Goal: Complete application form

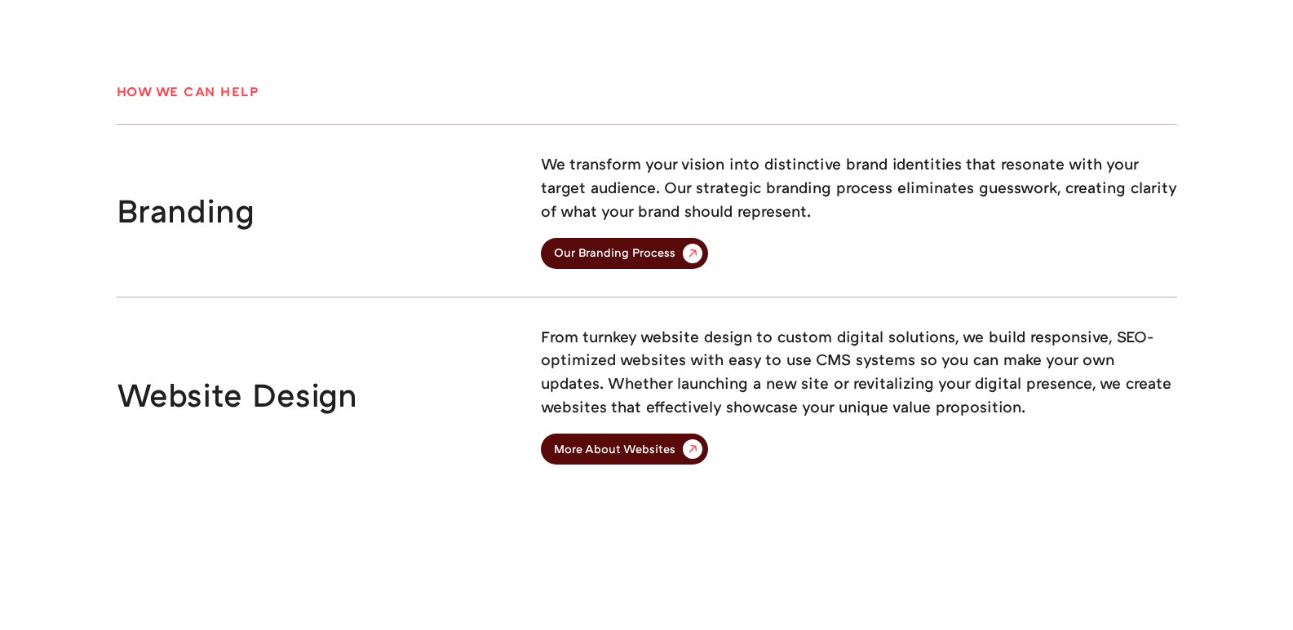
scroll to position [4077, 0]
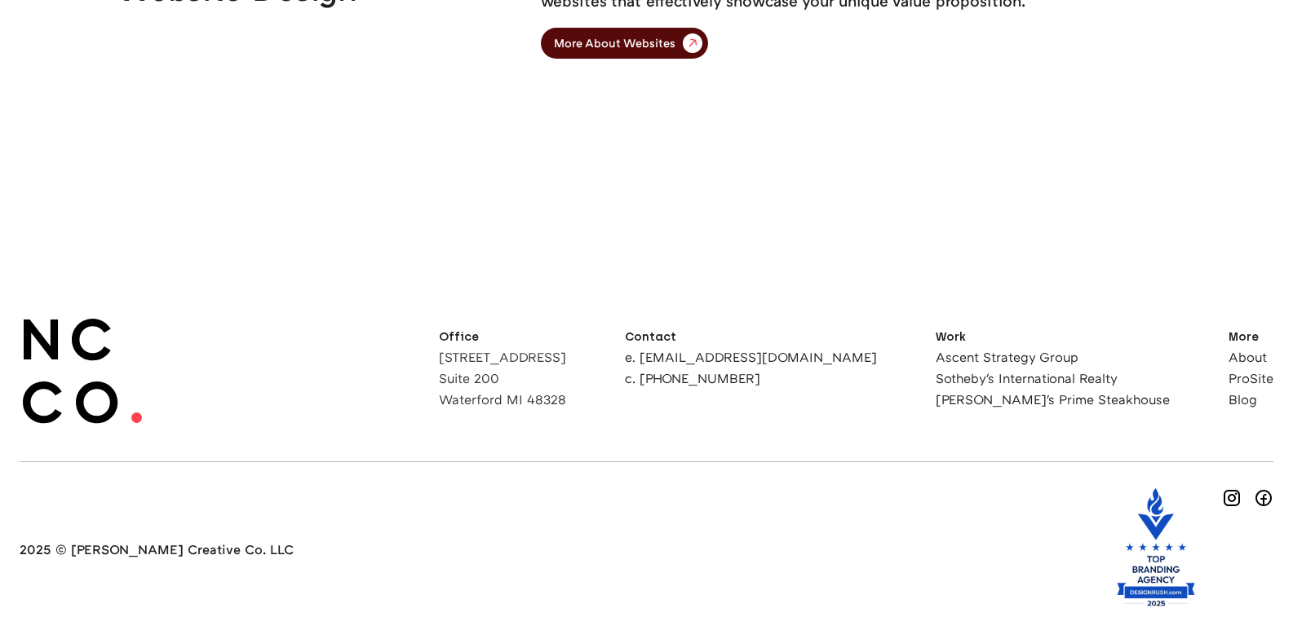
click at [1014, 338] on h6 "Work" at bounding box center [1053, 336] width 234 height 11
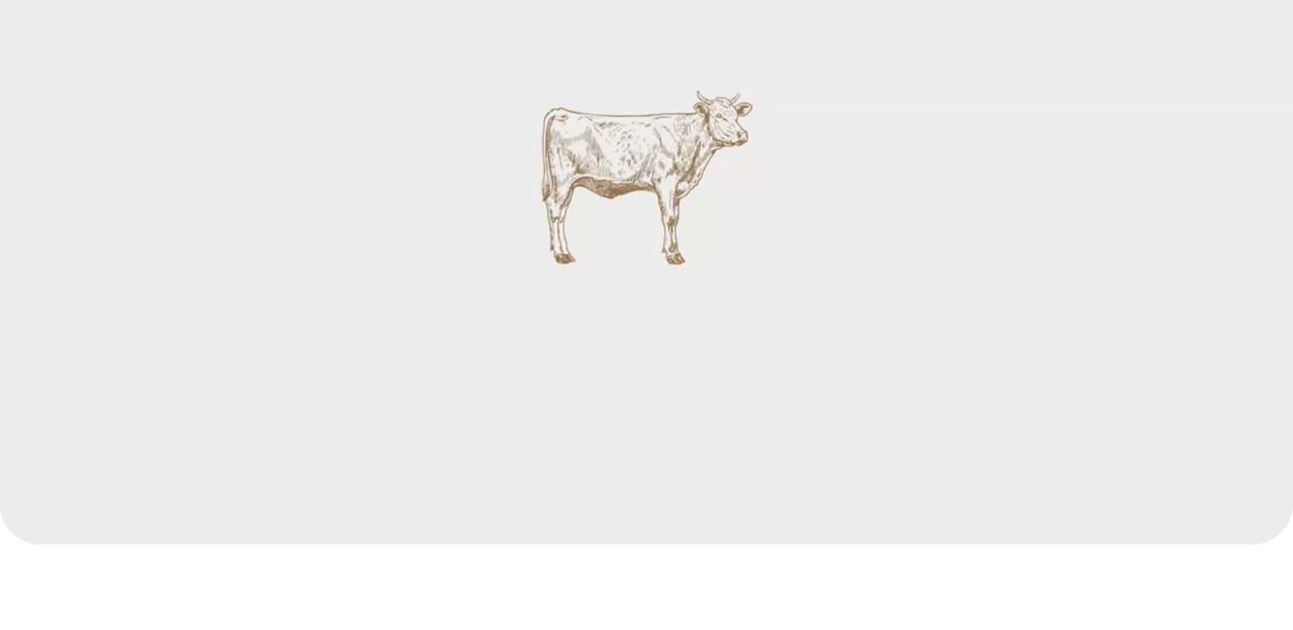
scroll to position [0, 0]
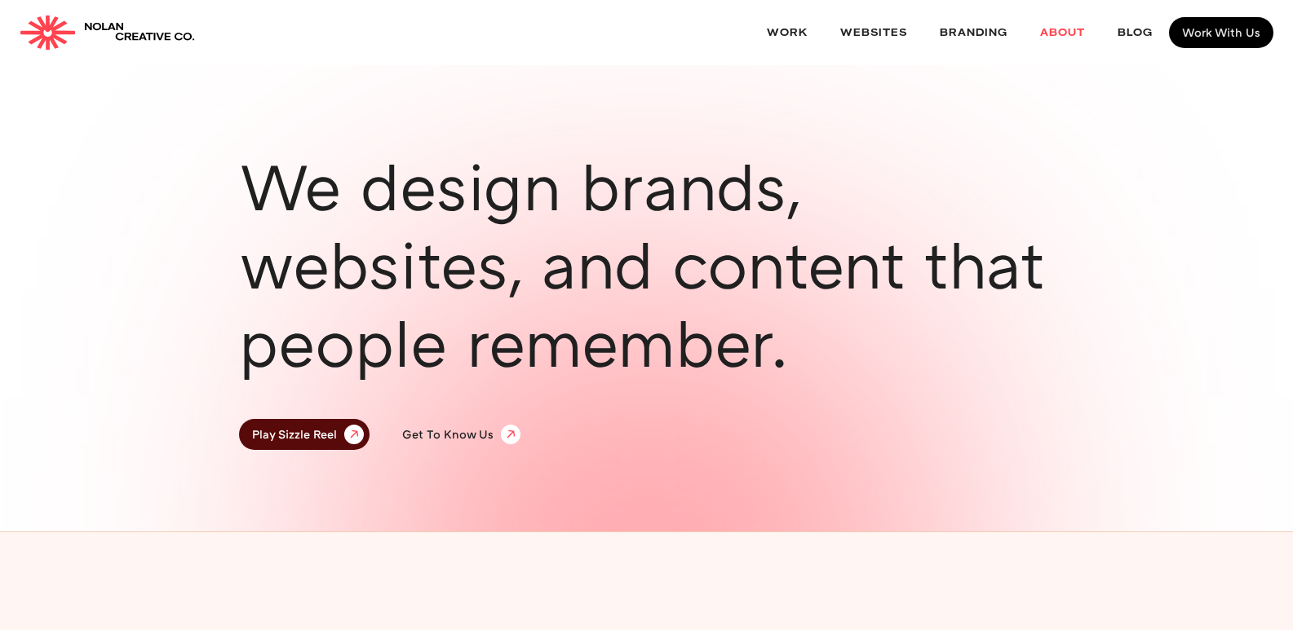
click at [1062, 25] on link "About" at bounding box center [1062, 32] width 77 height 43
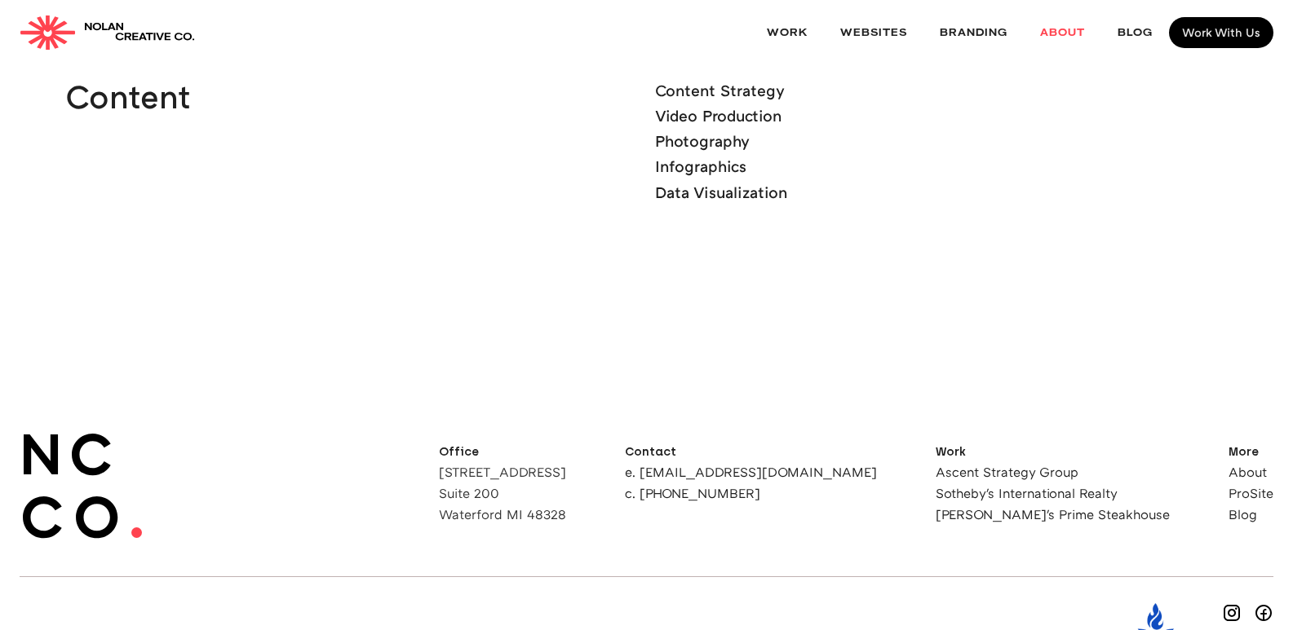
scroll to position [4718, 0]
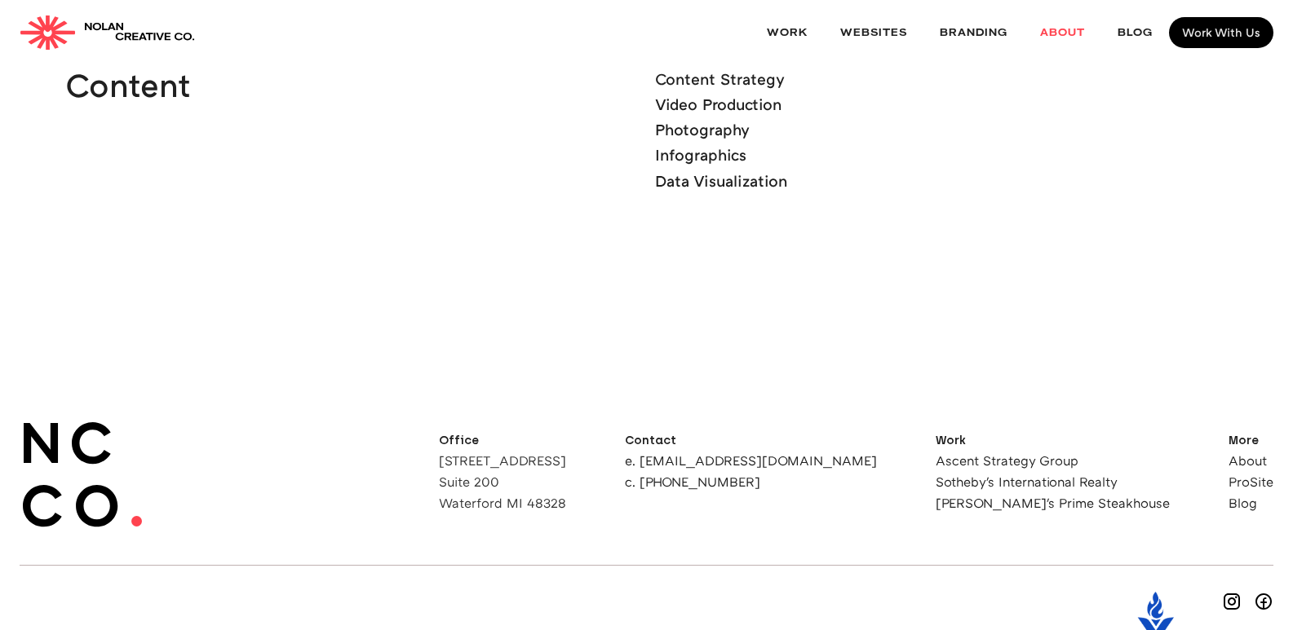
drag, startPoint x: 68, startPoint y: 549, endPoint x: 217, endPoint y: 560, distance: 149.7
copy h6 "Nolan Creative Co. LLC"
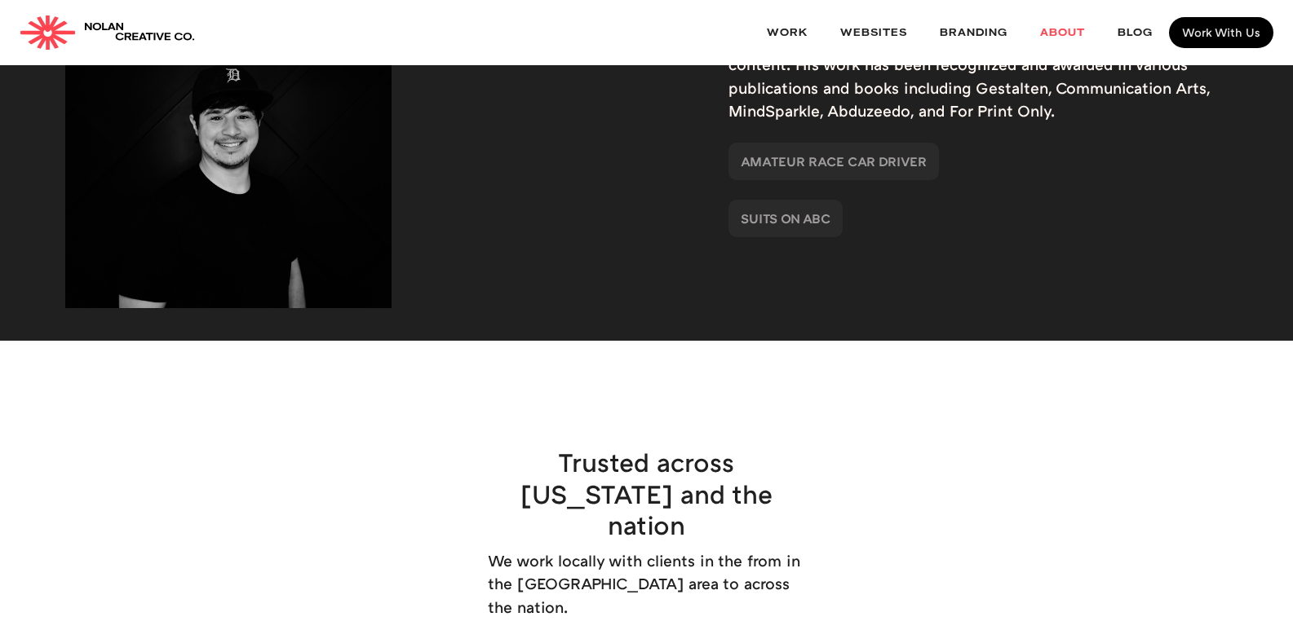
scroll to position [1782, 0]
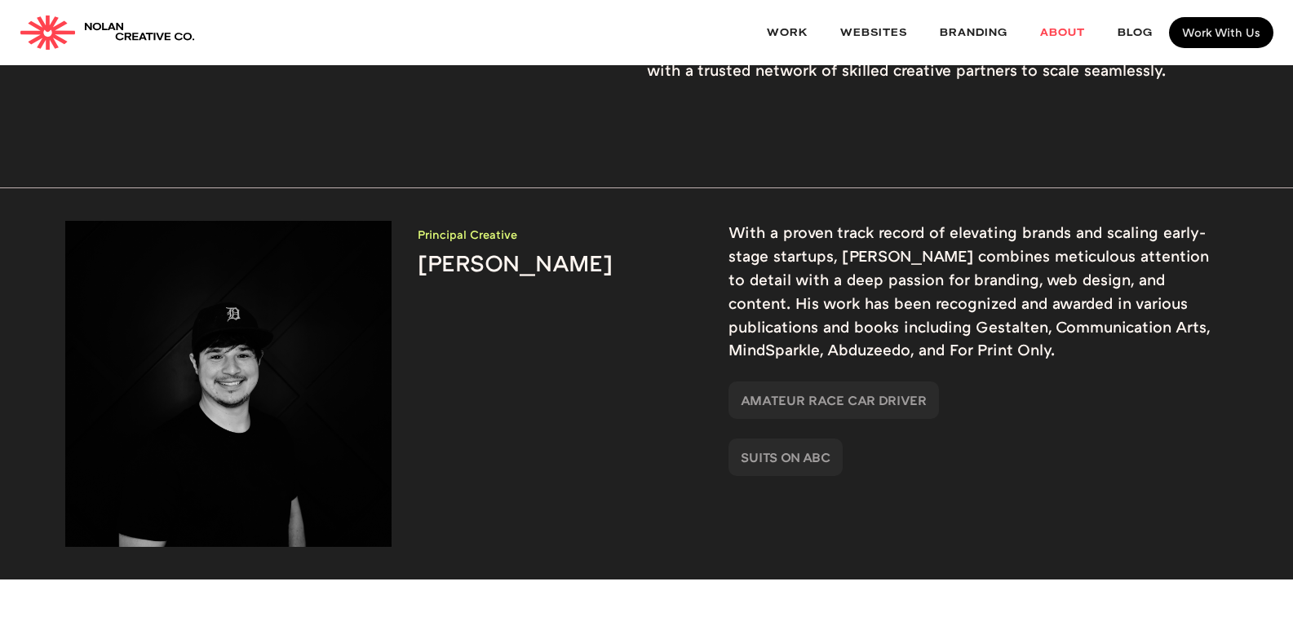
drag, startPoint x: 586, startPoint y: 234, endPoint x: 414, endPoint y: 229, distance: 171.4
click at [414, 229] on div "Principal Creative Nolan Marketti" at bounding box center [356, 384] width 582 height 326
copy h3 "Nolan Marketti"
click at [925, 272] on p "With a proven track record of elevating brands and scaling early-stage startups…" at bounding box center [978, 291] width 500 height 141
click at [889, 26] on link "websites" at bounding box center [874, 32] width 100 height 43
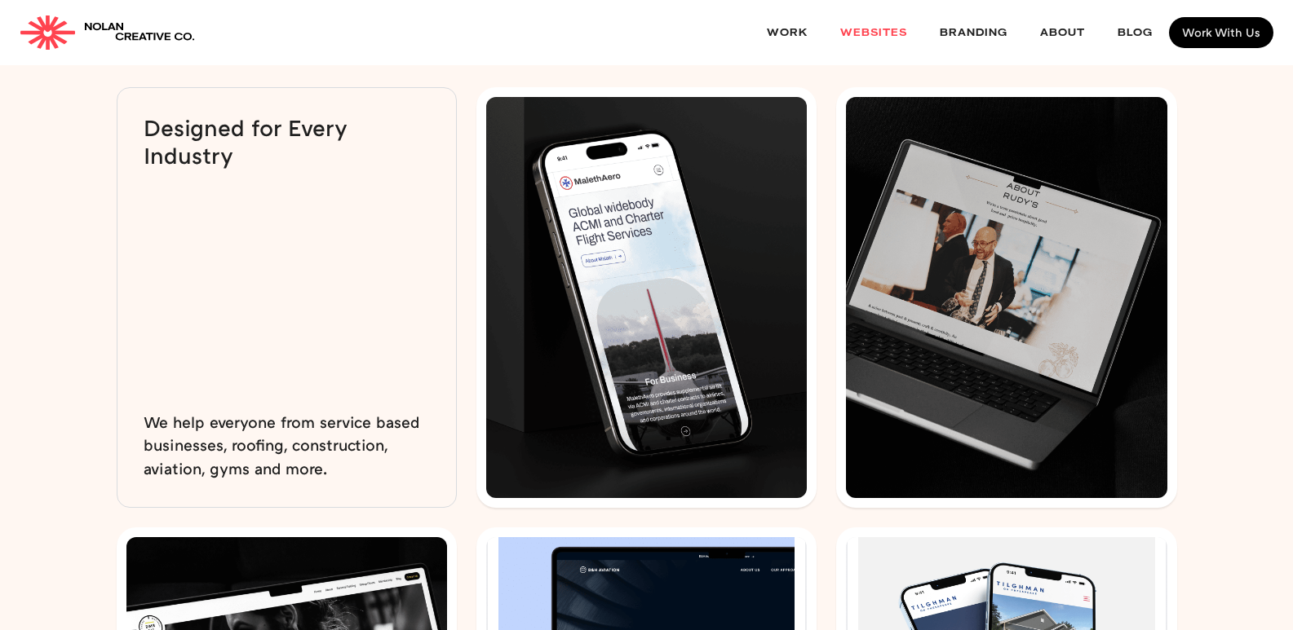
scroll to position [4078, 0]
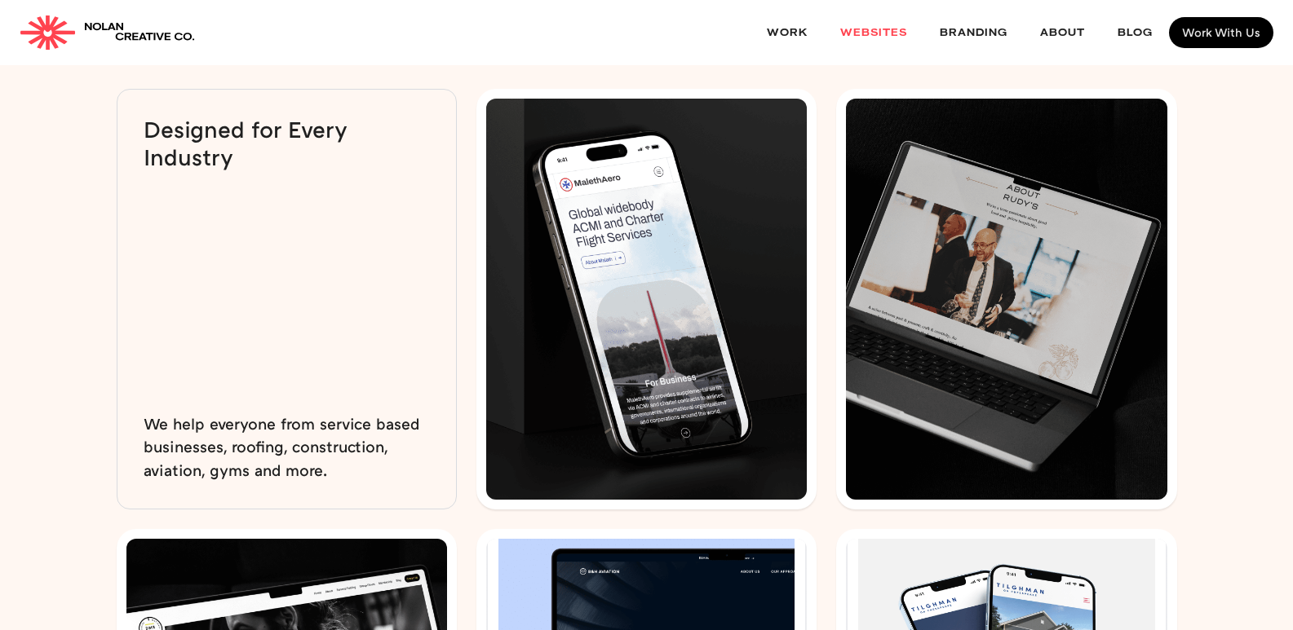
click at [655, 299] on img at bounding box center [646, 299] width 321 height 401
click at [203, 138] on h3 "Designed for Every Industry" at bounding box center [287, 143] width 286 height 55
click at [998, 273] on img at bounding box center [1006, 299] width 321 height 401
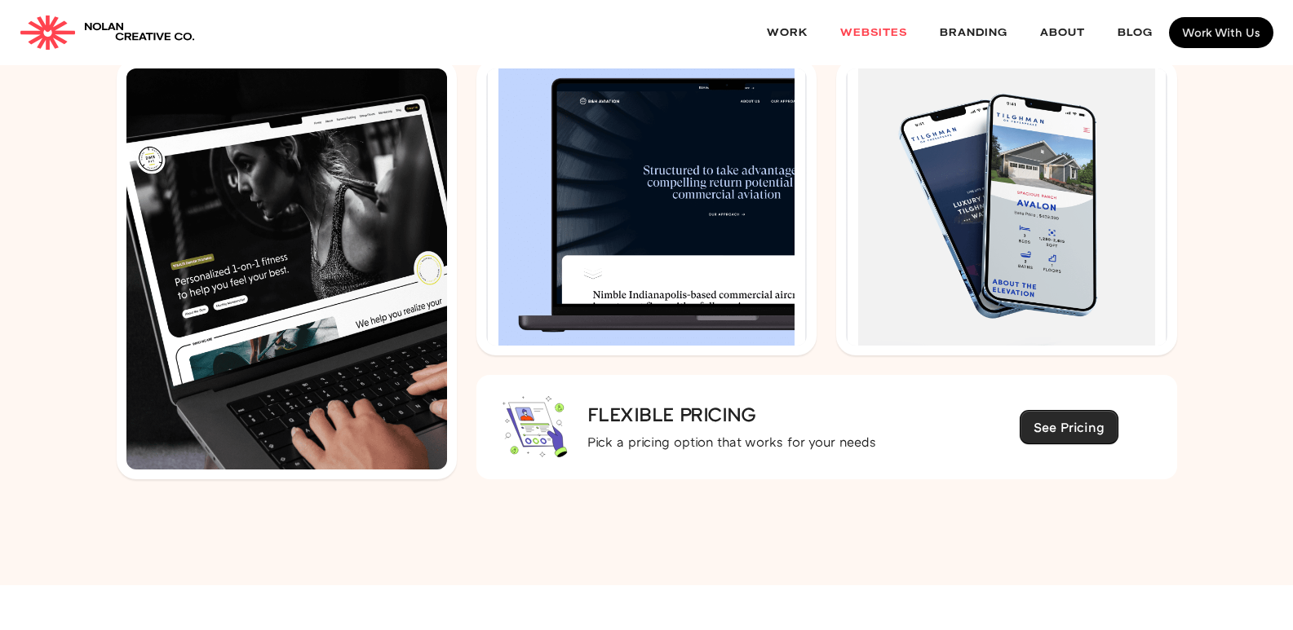
scroll to position [4568, 0]
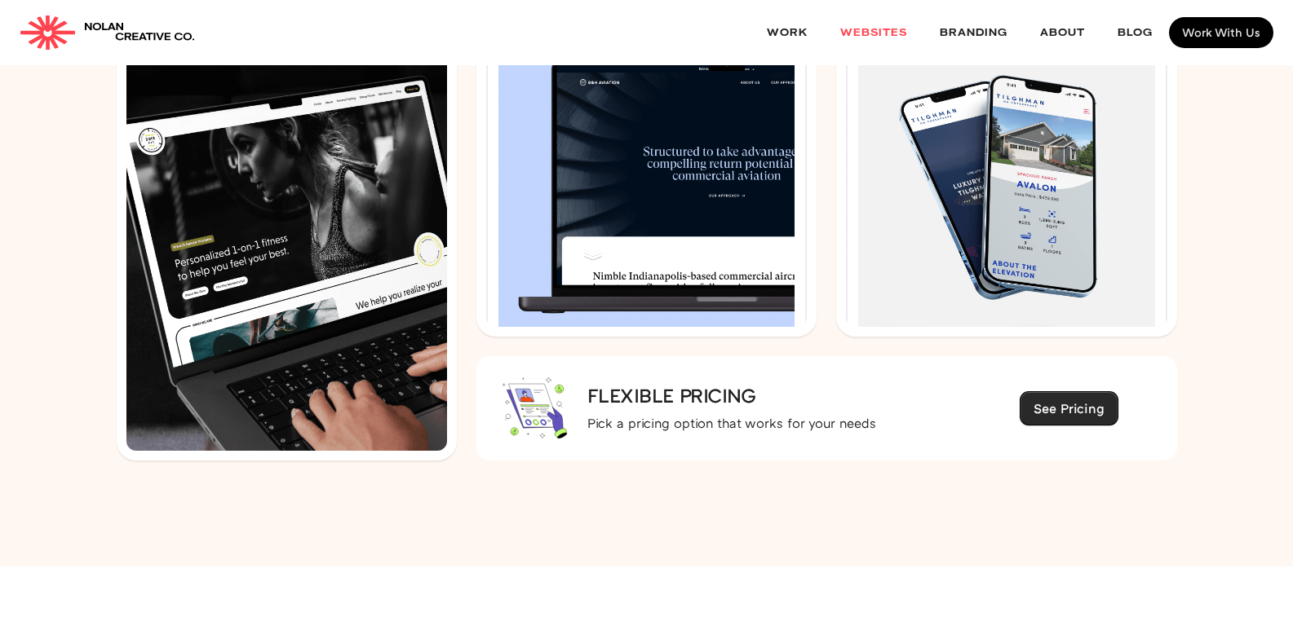
click at [722, 237] on img at bounding box center [646, 188] width 321 height 277
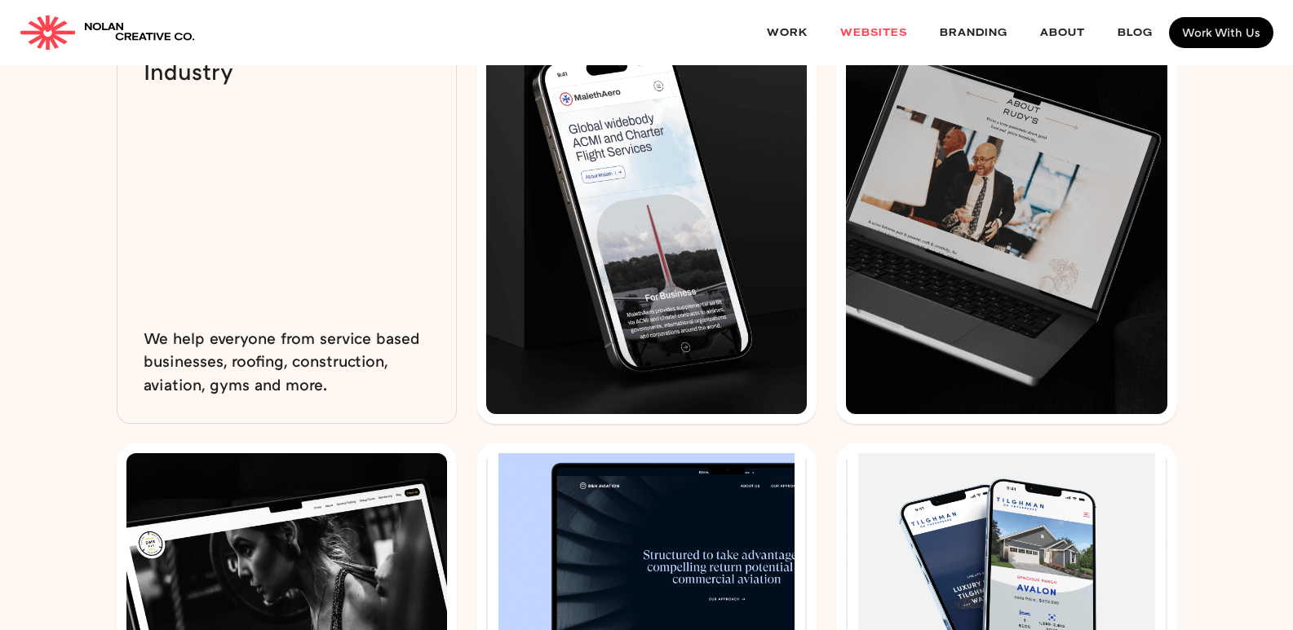
scroll to position [4160, 0]
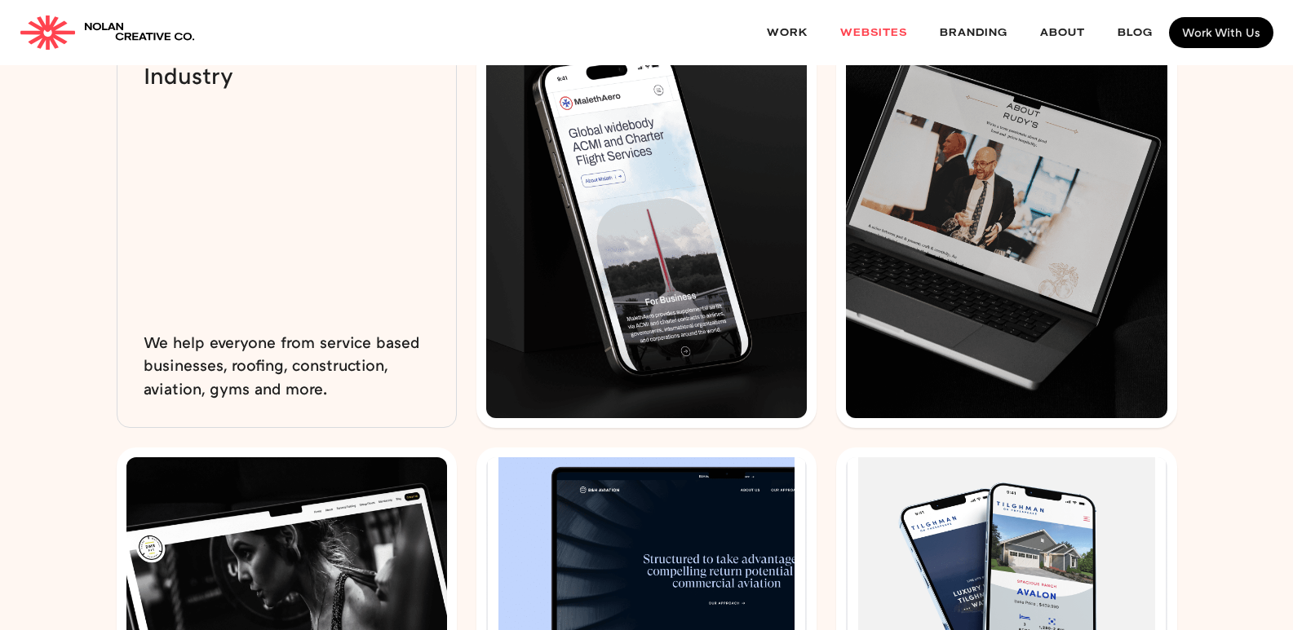
click at [958, 253] on img at bounding box center [1006, 217] width 321 height 401
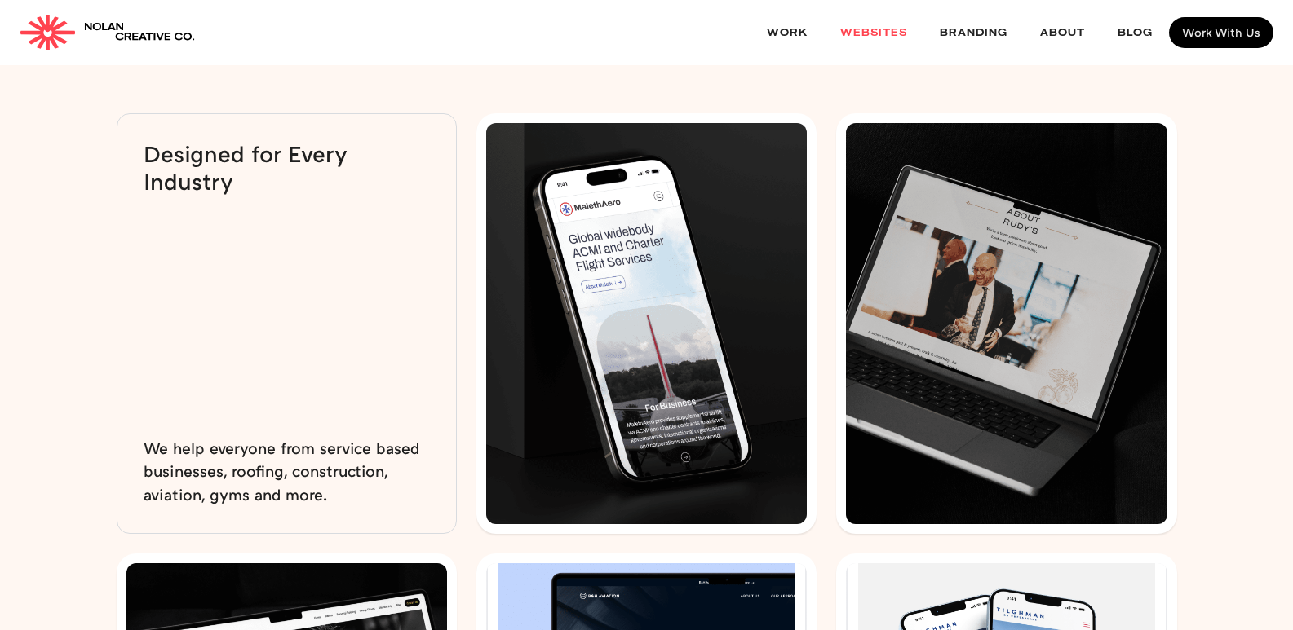
scroll to position [3915, 0]
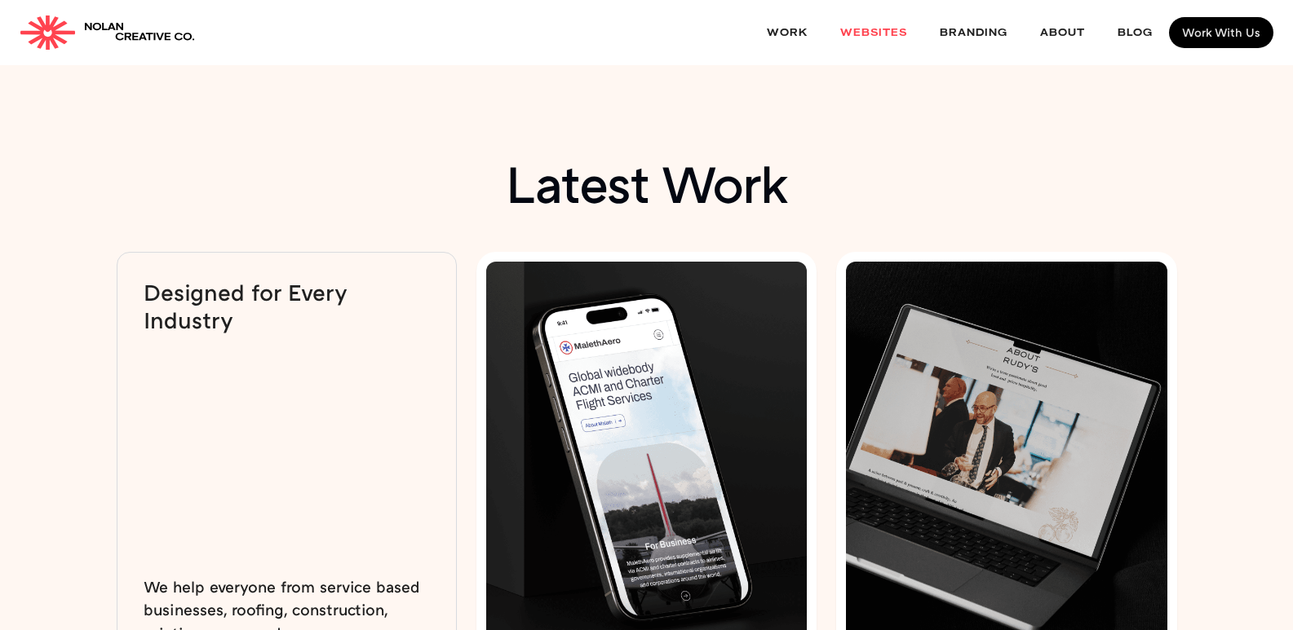
click at [333, 436] on div "Designed for Every Industry We help everyone from service based businesses, roo…" at bounding box center [287, 462] width 340 height 421
click at [710, 414] on img at bounding box center [646, 462] width 321 height 401
click at [787, 42] on link "Work" at bounding box center [786, 32] width 73 height 43
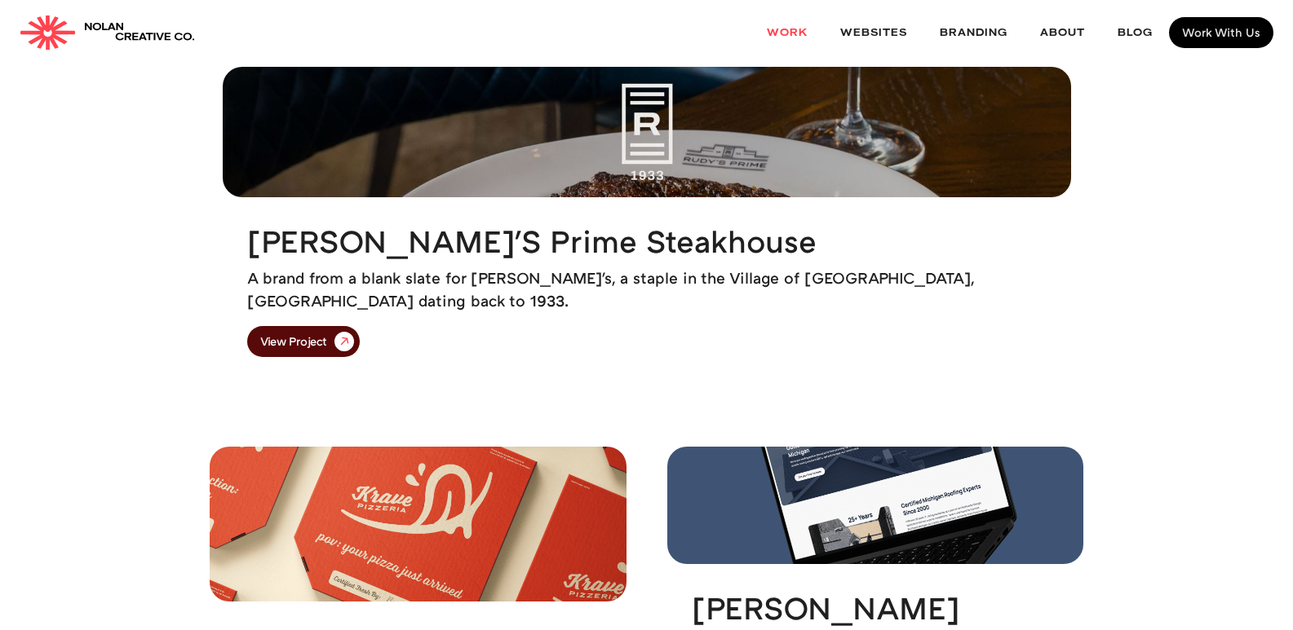
scroll to position [326, 0]
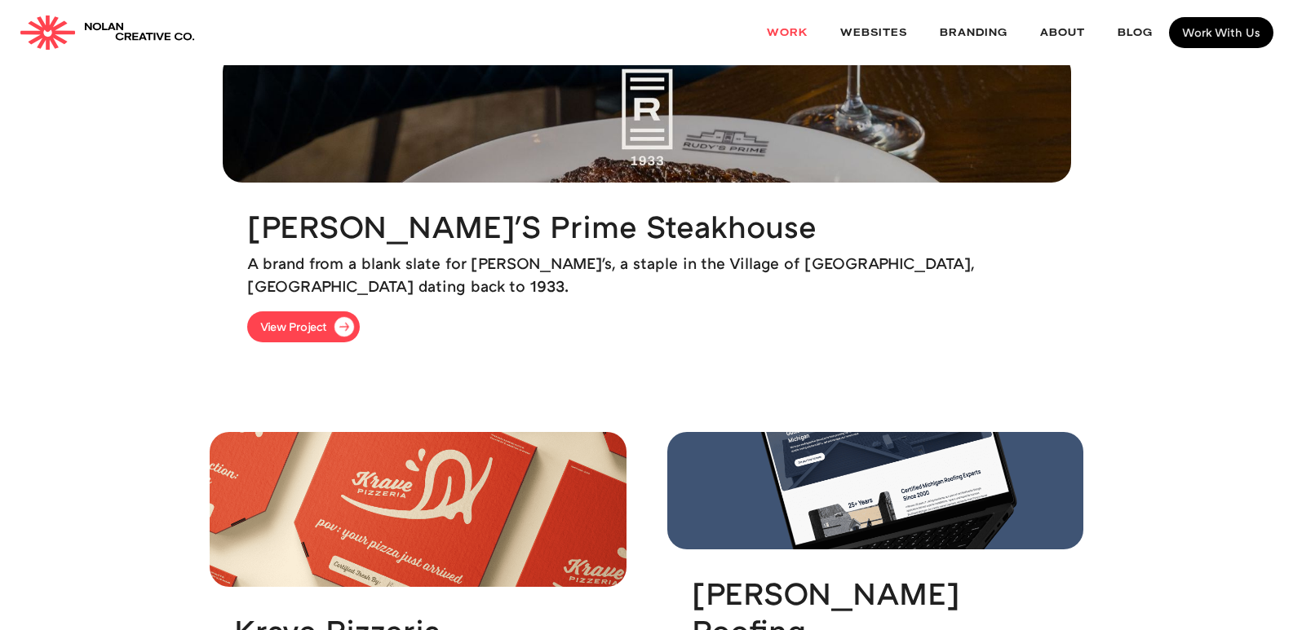
click at [327, 327] on div "View Project" at bounding box center [293, 326] width 67 height 11
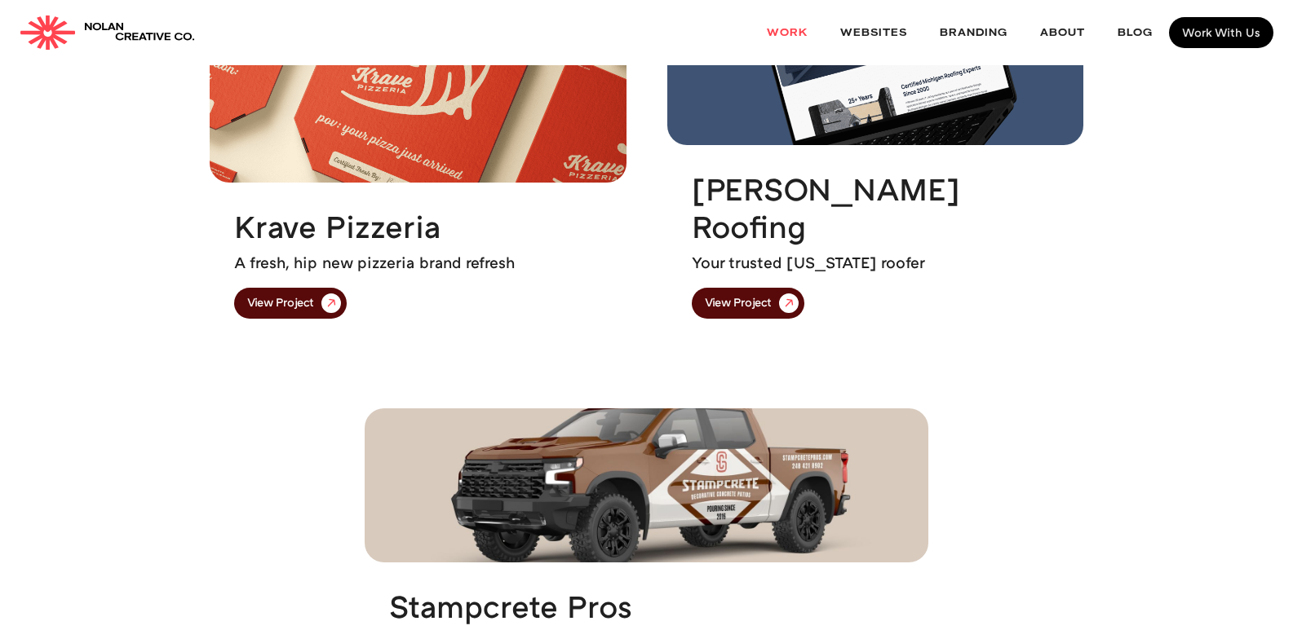
scroll to position [734, 0]
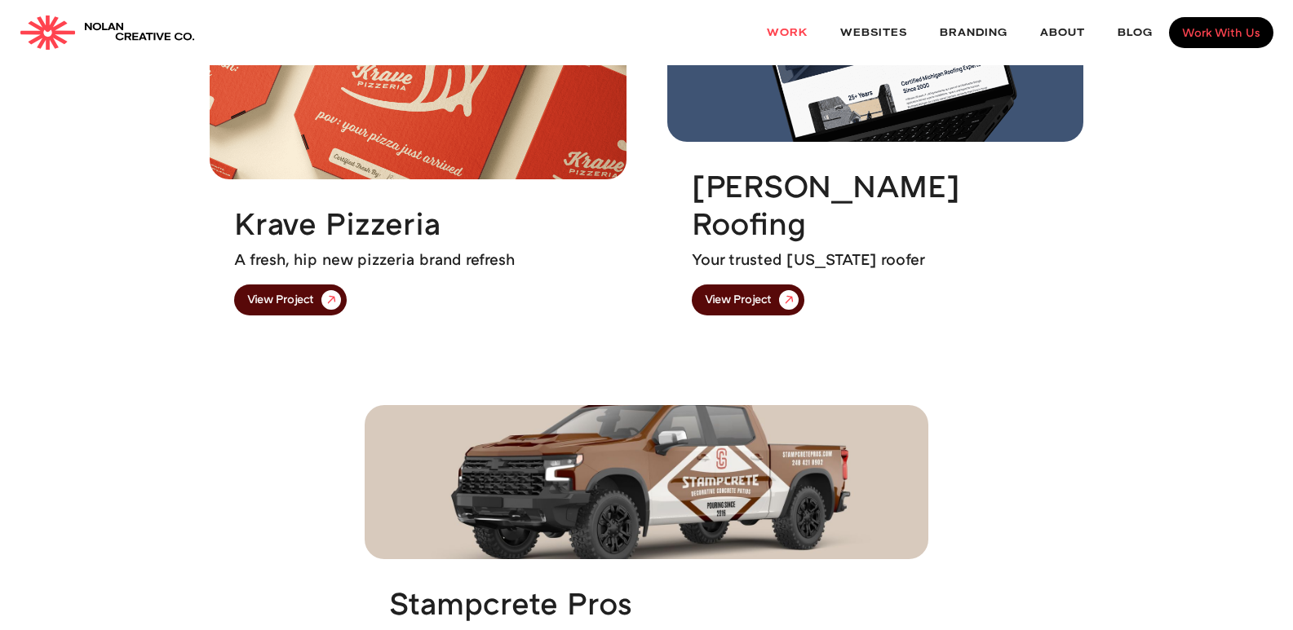
click at [1219, 24] on link "Work With Us" at bounding box center [1221, 32] width 104 height 31
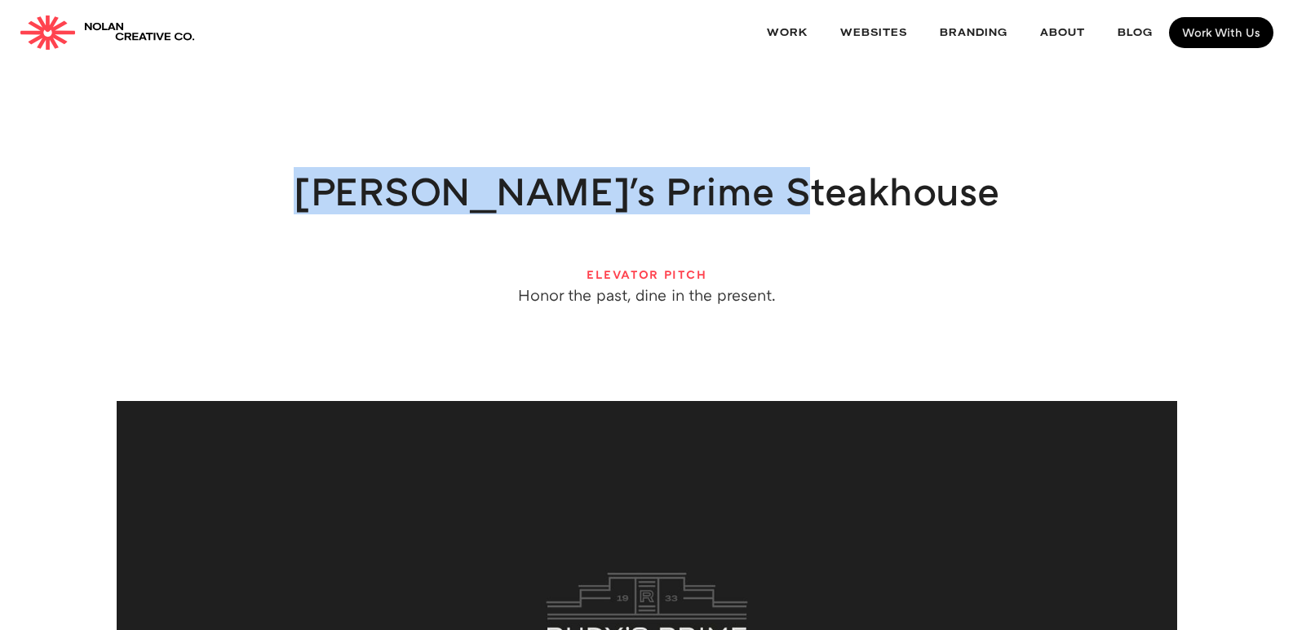
drag, startPoint x: 416, startPoint y: 204, endPoint x: 953, endPoint y: 197, distance: 537.6
click at [953, 197] on h1 "[PERSON_NAME]'s Prime Steakhouse" at bounding box center [646, 190] width 1162 height 39
copy h1 "[PERSON_NAME]'s Prime Steakhouse"
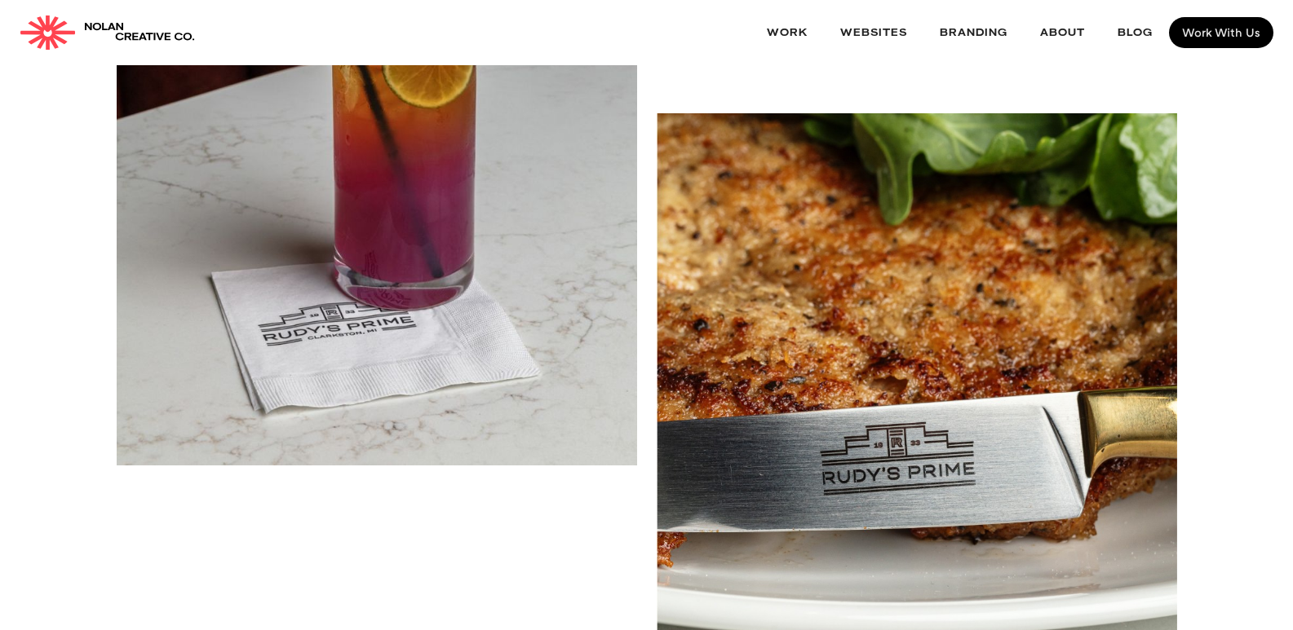
scroll to position [1060, 0]
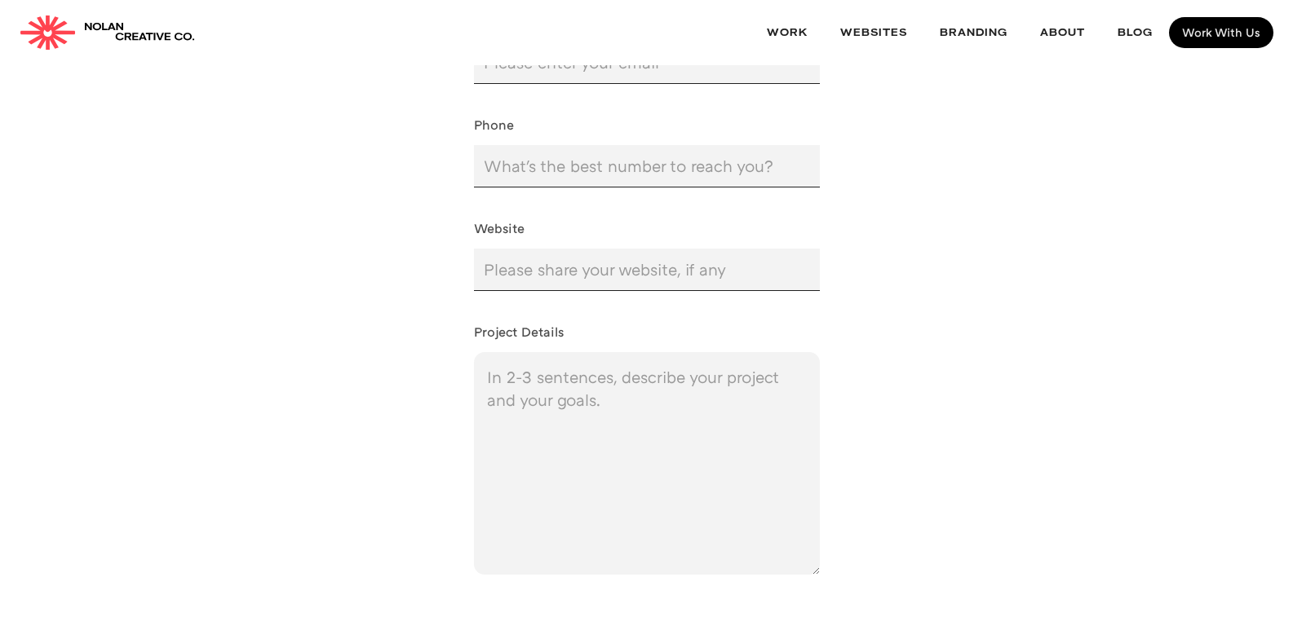
scroll to position [816, 0]
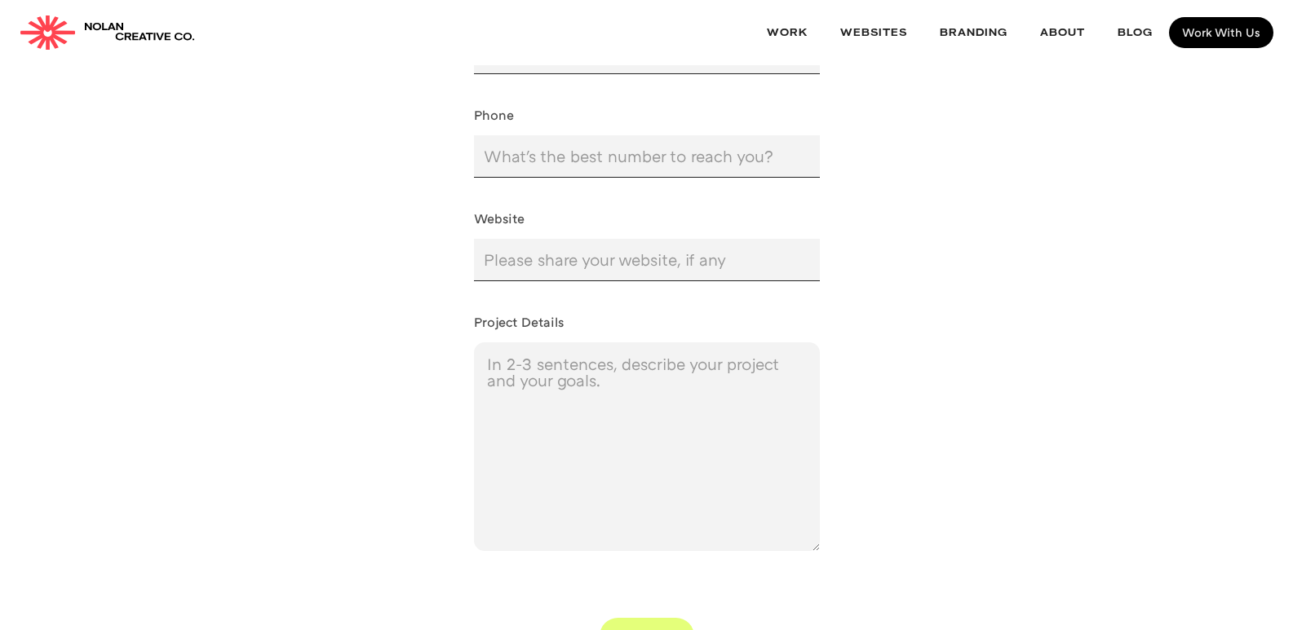
click at [560, 372] on textarea "Project Details" at bounding box center [647, 447] width 346 height 209
paste textarea ""Hi Nolan, My name is Ankit, and I came across Nolan Creative while looking for…"
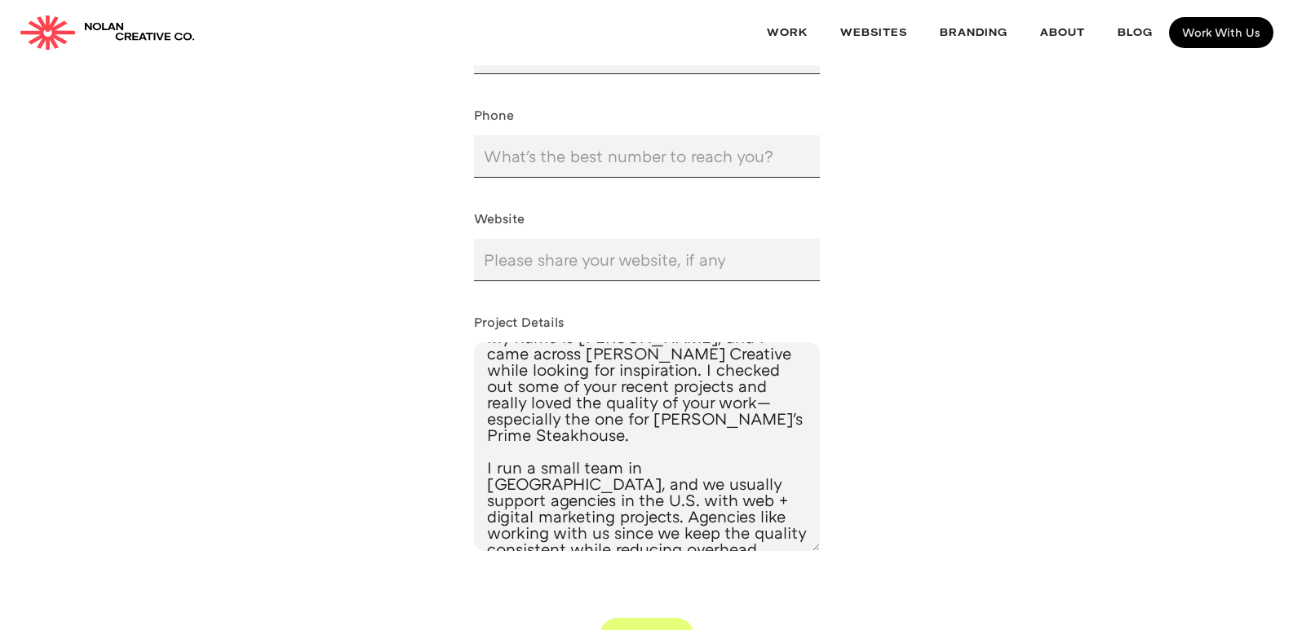
scroll to position [0, 0]
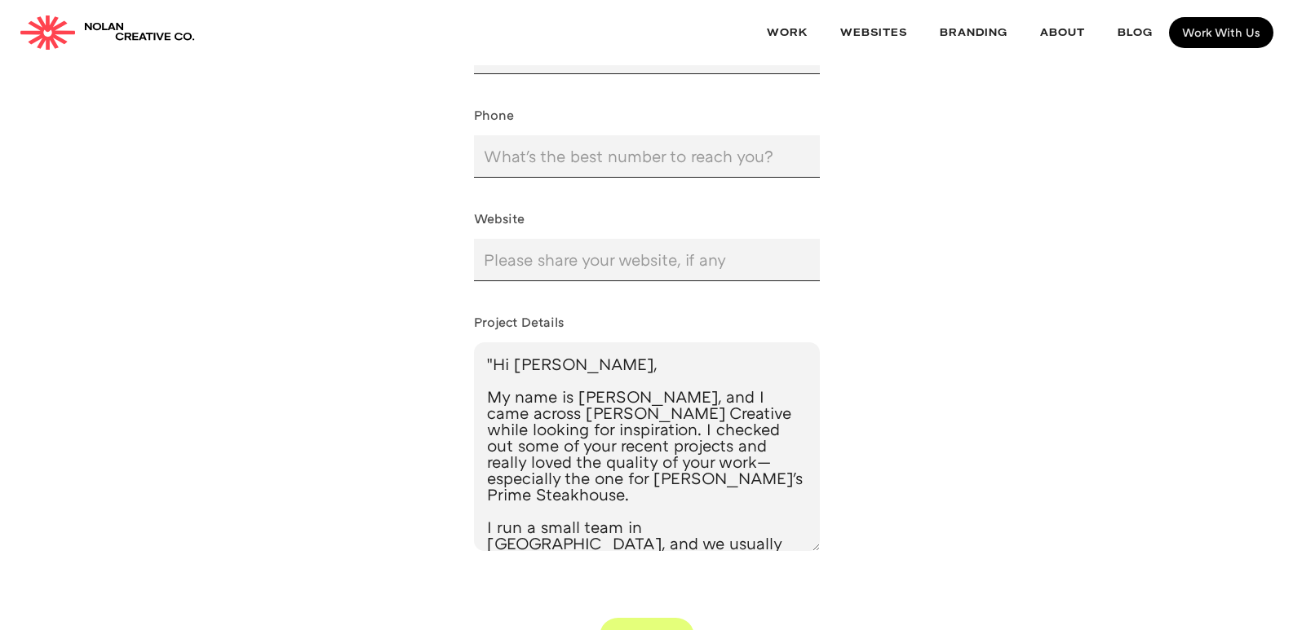
click at [497, 363] on textarea ""Hi Nolan, My name is Ankit, and I came across Nolan Creative while looking for…" at bounding box center [647, 447] width 346 height 209
type textarea "Hi [PERSON_NAME], My name is [PERSON_NAME], and I came across [PERSON_NAME] Cre…"
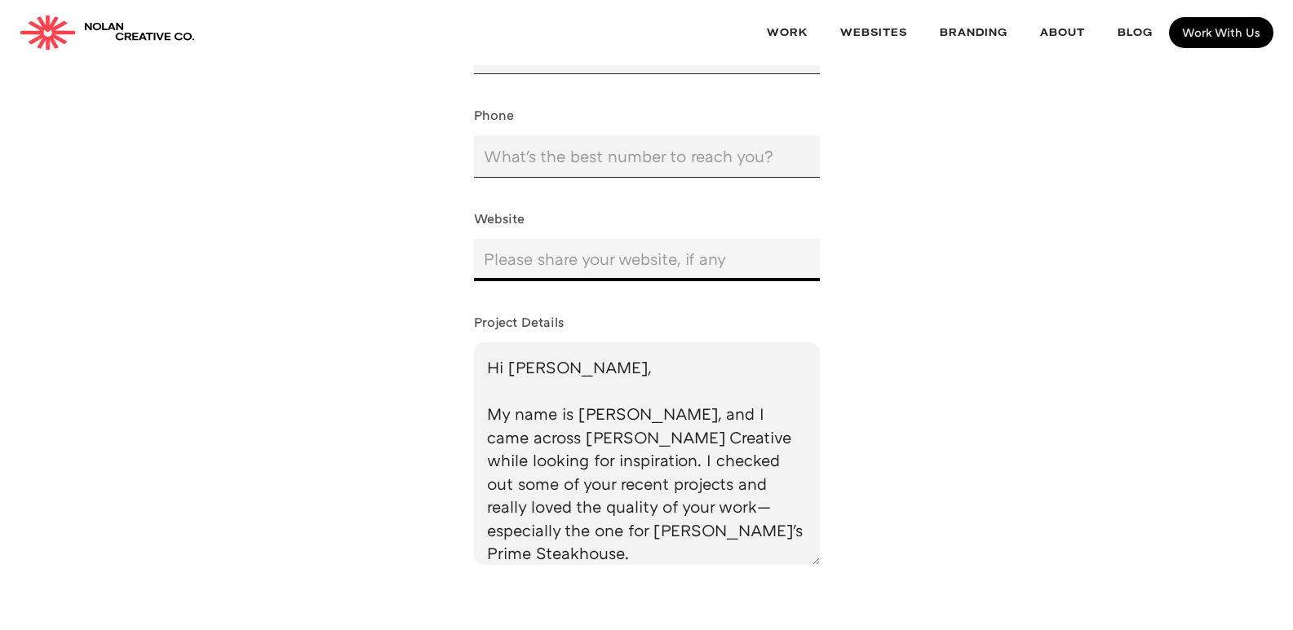
click at [520, 262] on input "Website" at bounding box center [647, 260] width 346 height 42
type input "[URL][DOMAIN_NAME]"
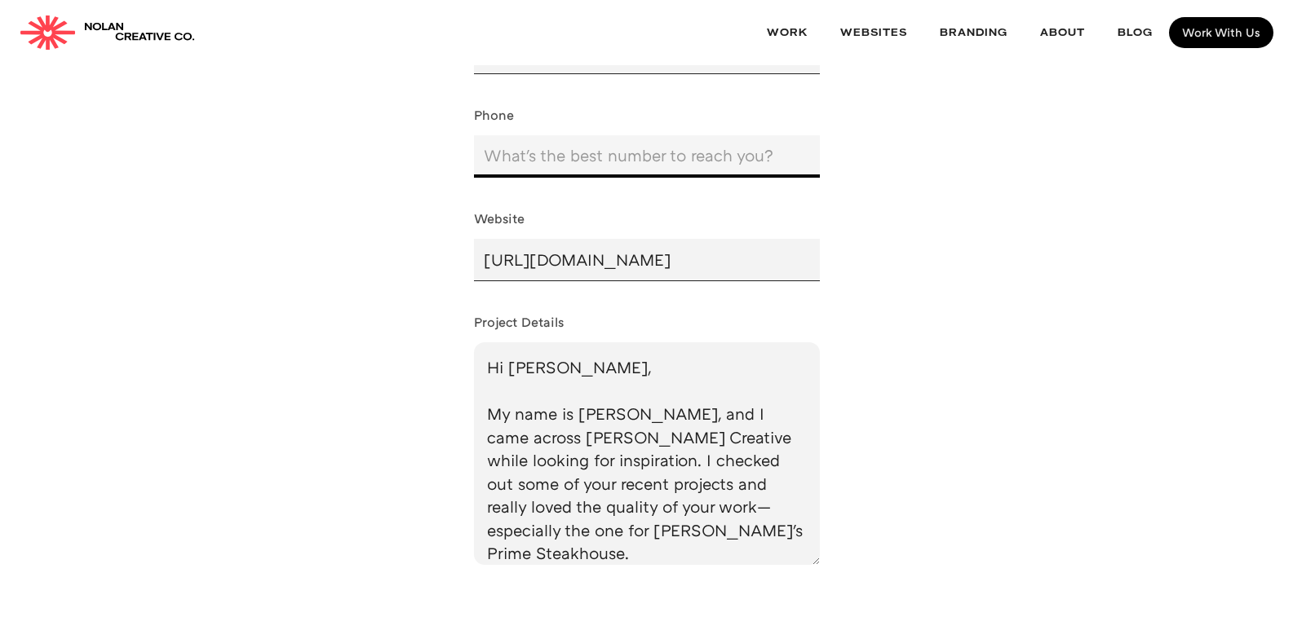
click at [556, 164] on input "Phone" at bounding box center [647, 156] width 346 height 42
type input "4249998252"
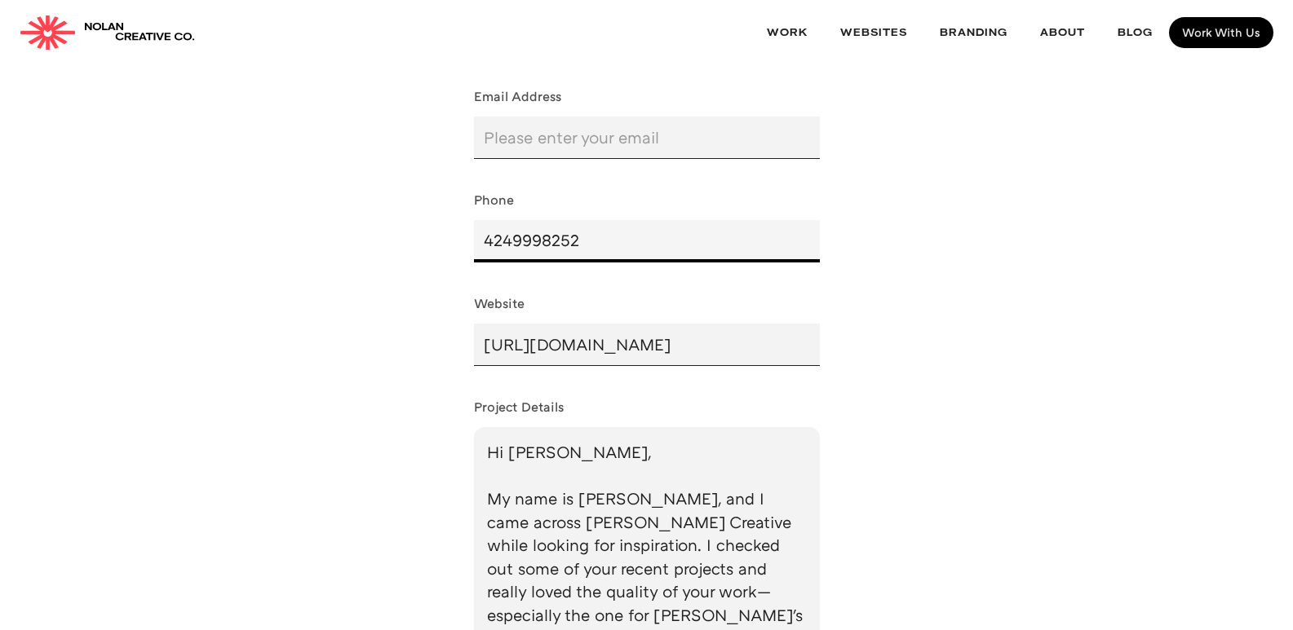
scroll to position [653, 0]
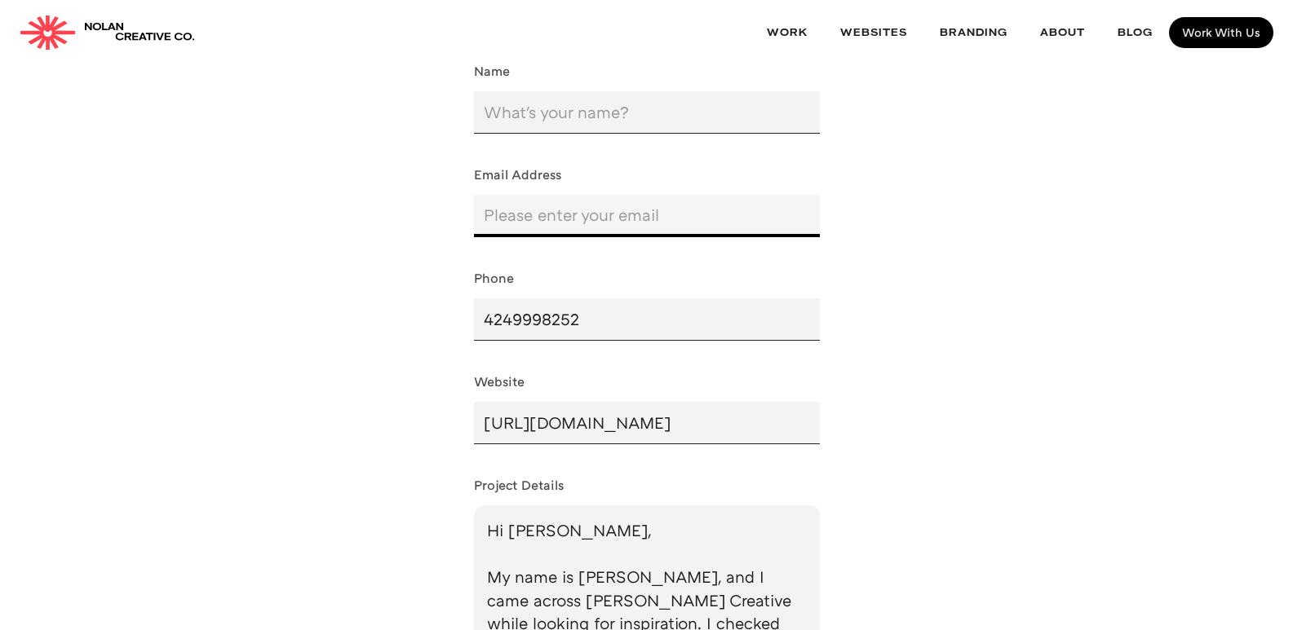
click at [584, 209] on input "Email Form" at bounding box center [647, 216] width 346 height 42
type input "[EMAIL_ADDRESS][DOMAIN_NAME]"
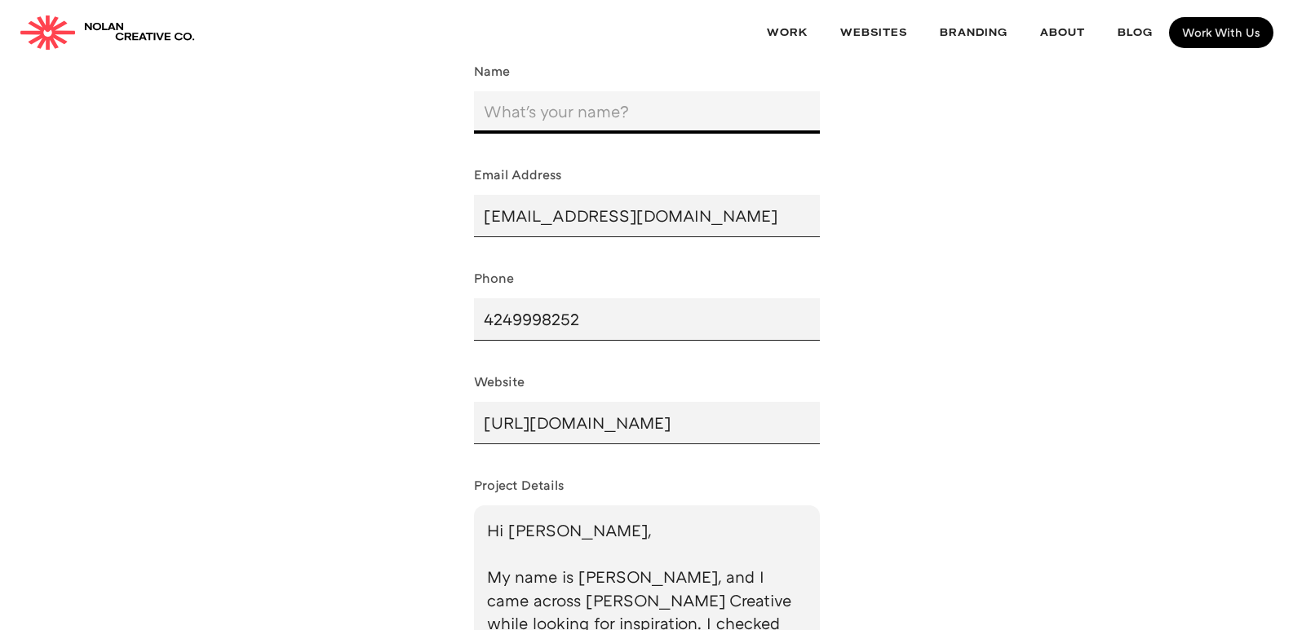
click at [564, 120] on input "Name" at bounding box center [647, 112] width 346 height 42
type input "[PERSON_NAME]"
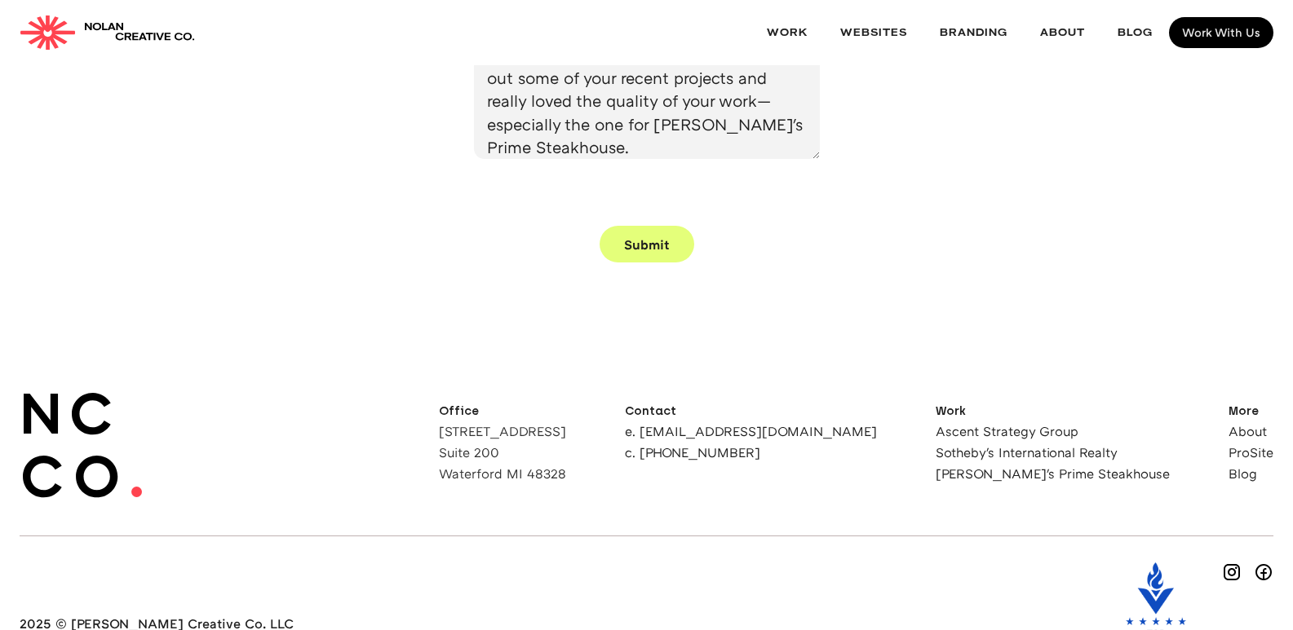
scroll to position [1223, 0]
click at [639, 242] on input "Submit" at bounding box center [646, 242] width 95 height 37
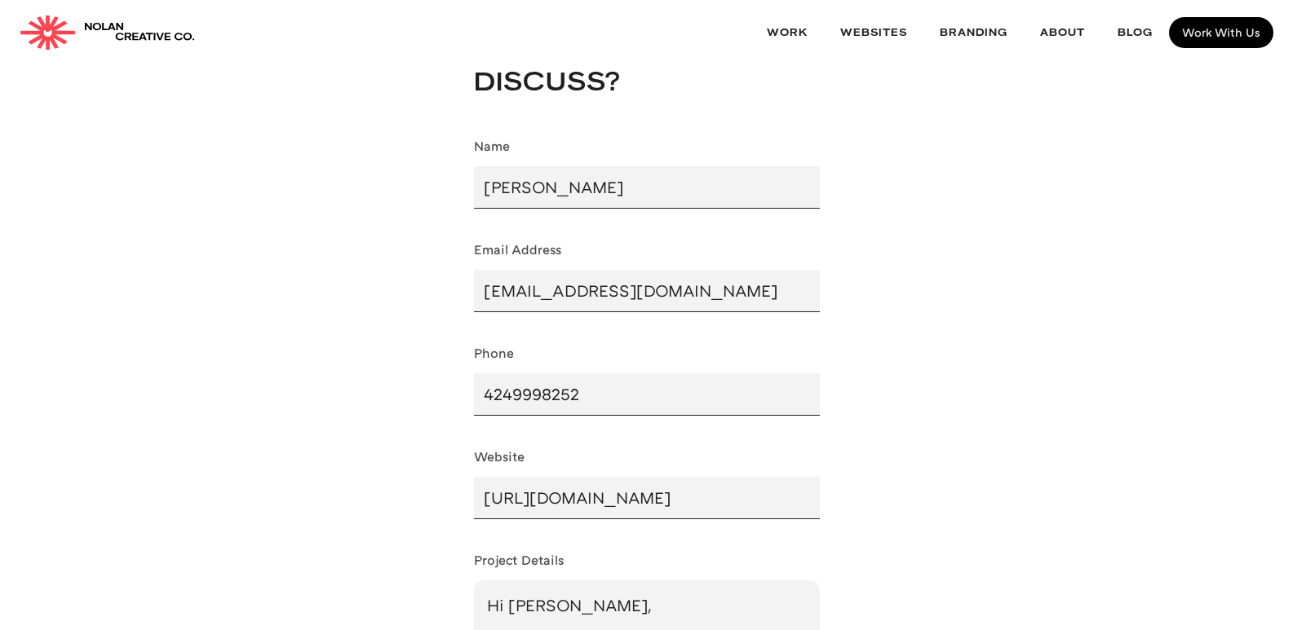
scroll to position [571, 0]
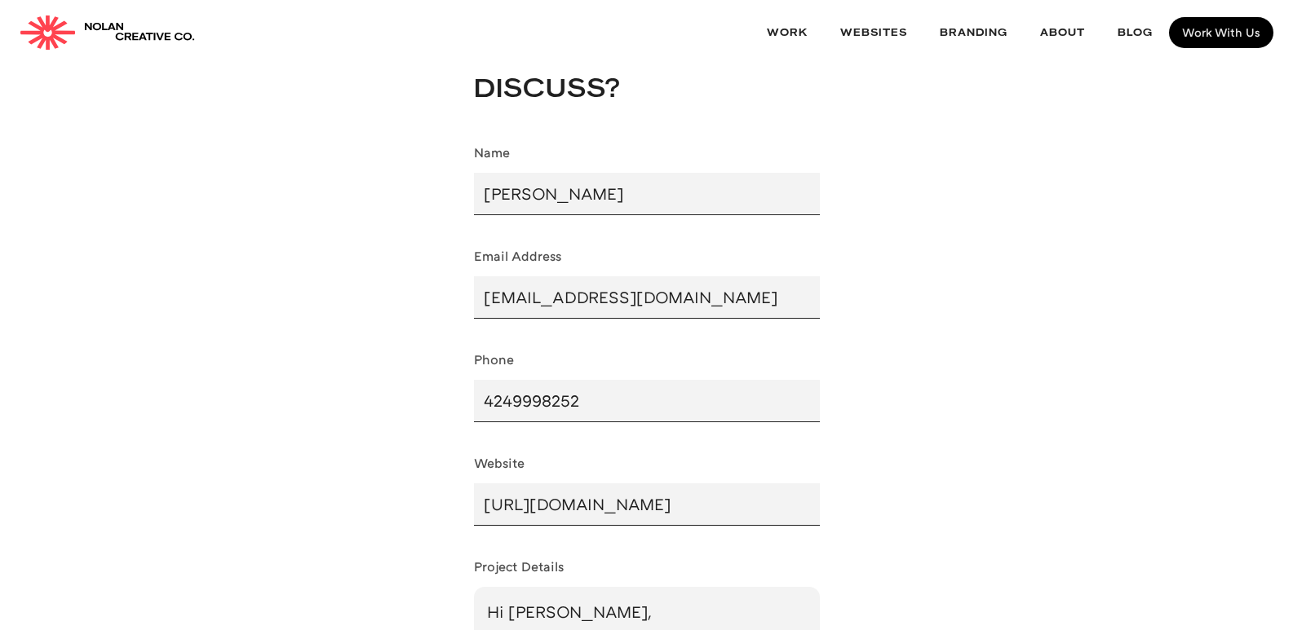
type input "Submit"
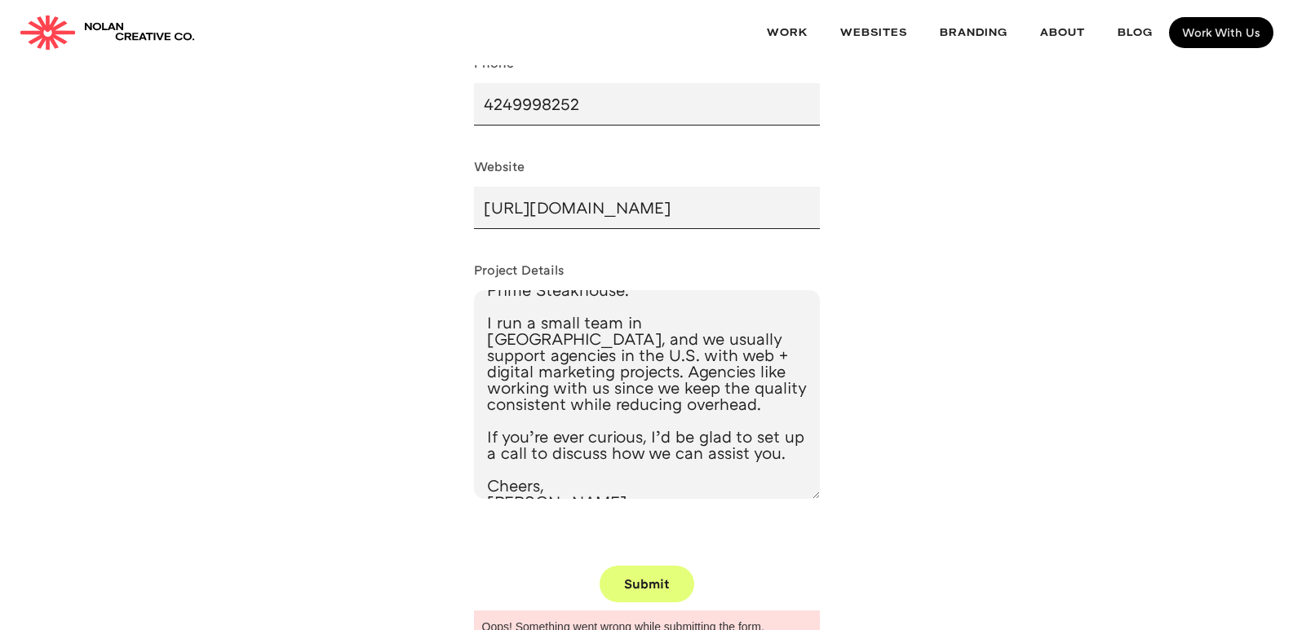
scroll to position [359, 0]
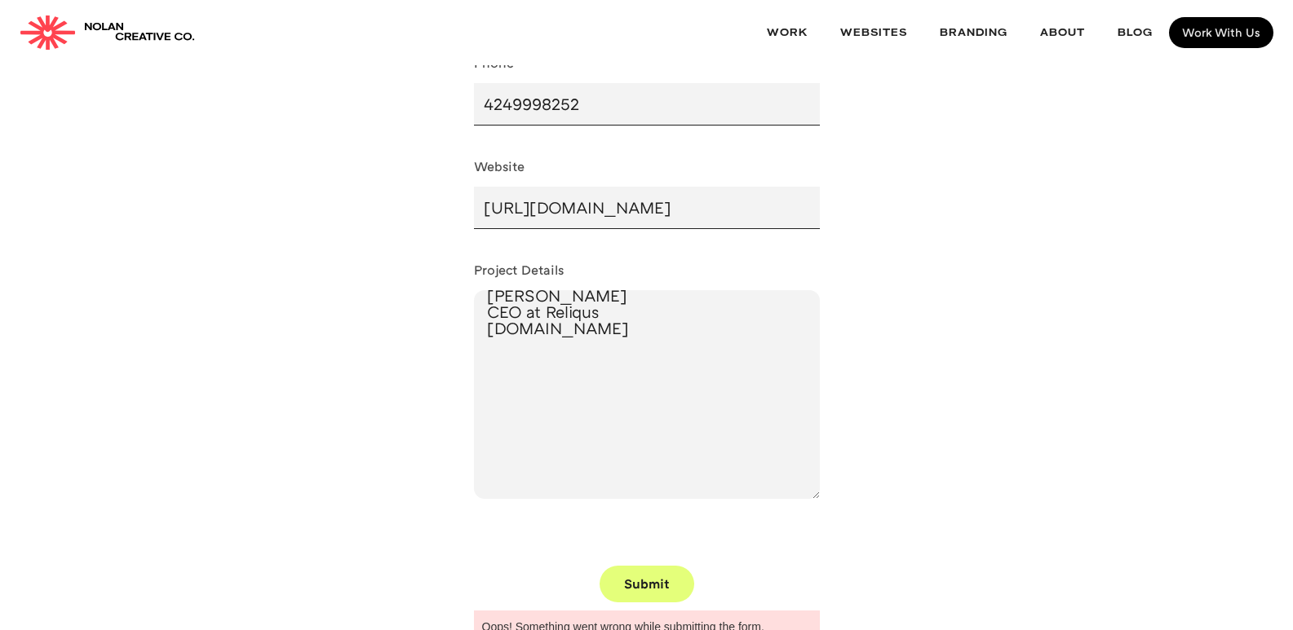
drag, startPoint x: 491, startPoint y: 313, endPoint x: 733, endPoint y: 582, distance: 361.5
click at [733, 582] on form "Name Ankit Bhatia Email Address ankit@reliqus.com Phone 4249998252 Website http…" at bounding box center [647, 226] width 346 height 754
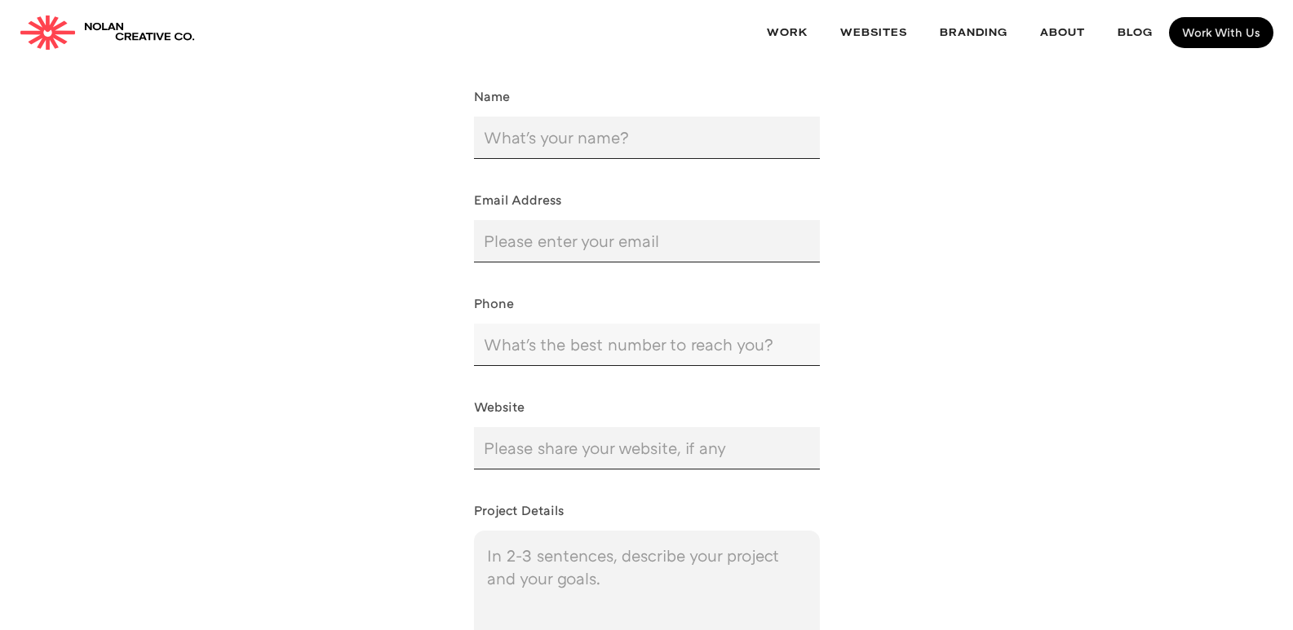
scroll to position [623, 0]
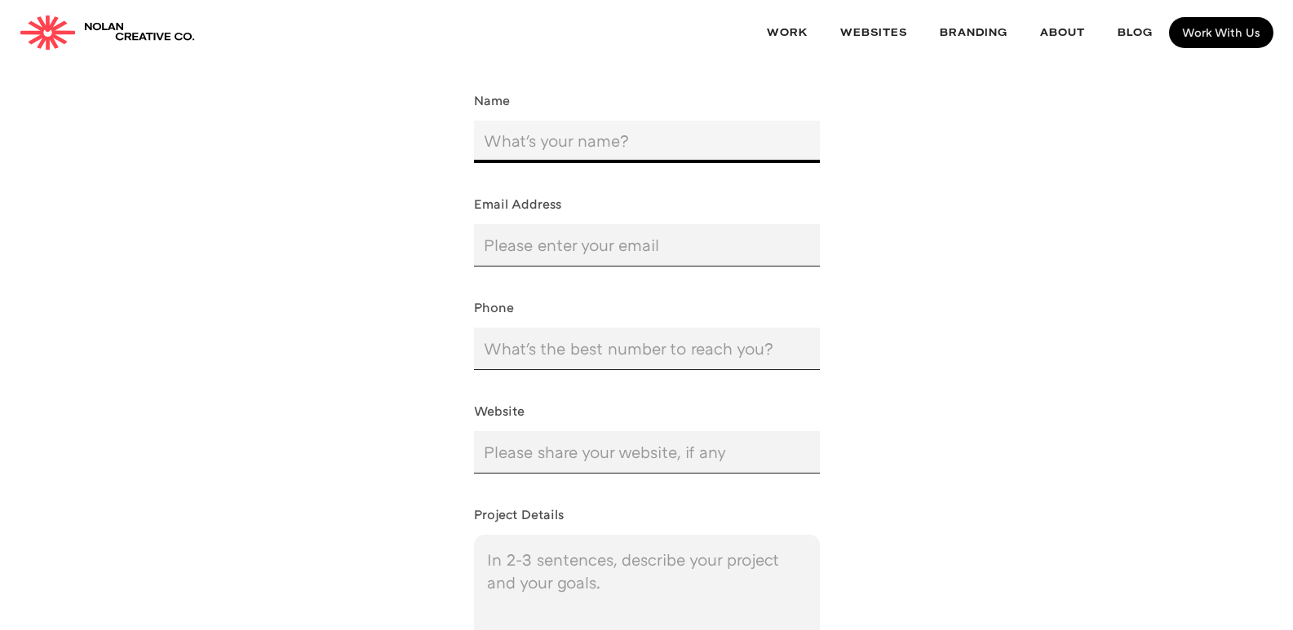
click at [538, 121] on input "Name" at bounding box center [647, 142] width 346 height 42
type input "[PERSON_NAME]"
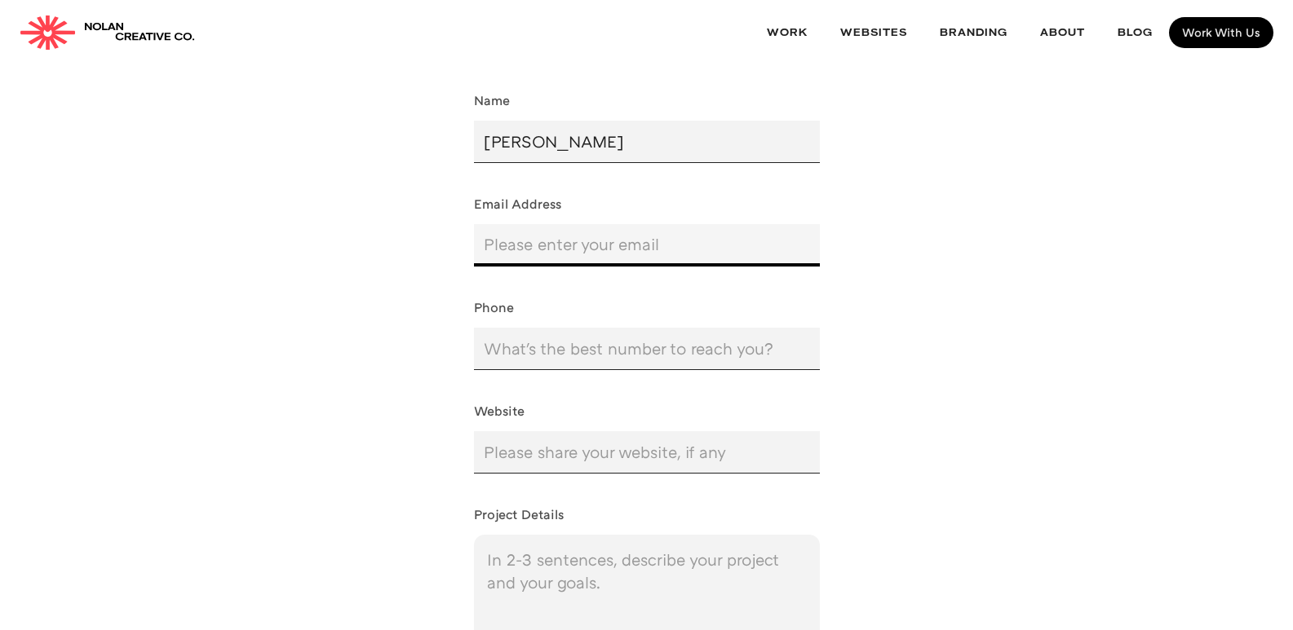
click at [493, 253] on input "Email Form" at bounding box center [647, 245] width 346 height 42
type input "[EMAIL_ADDRESS][DOMAIN_NAME]"
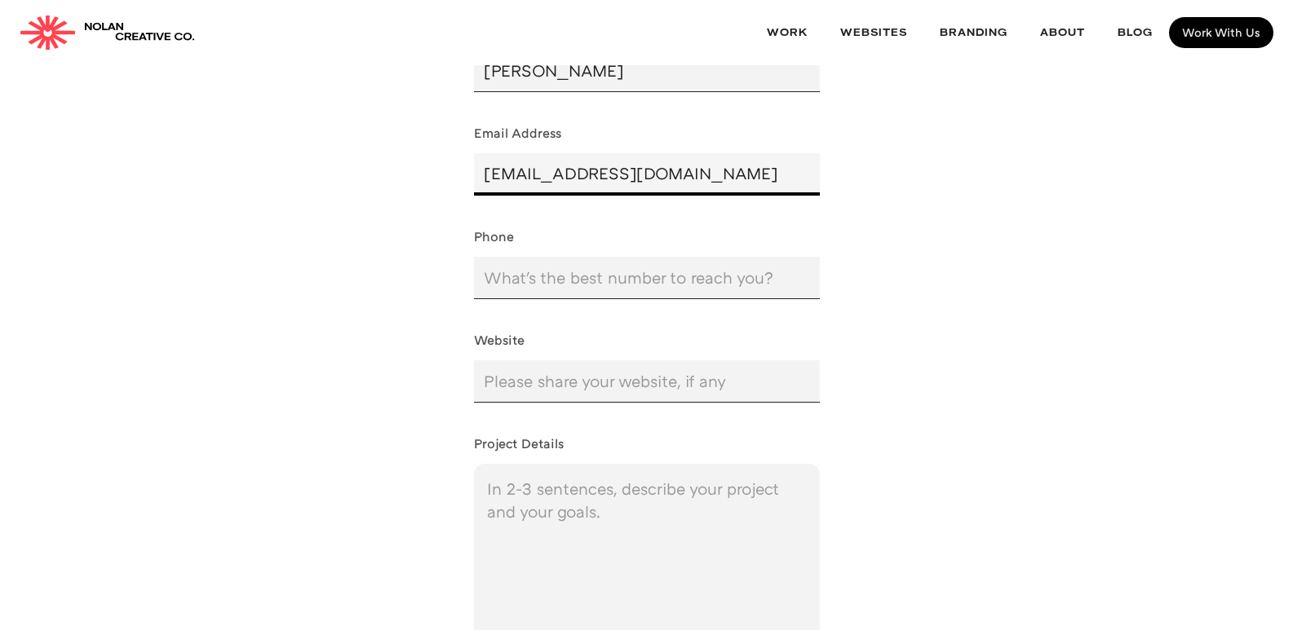
scroll to position [786, 0]
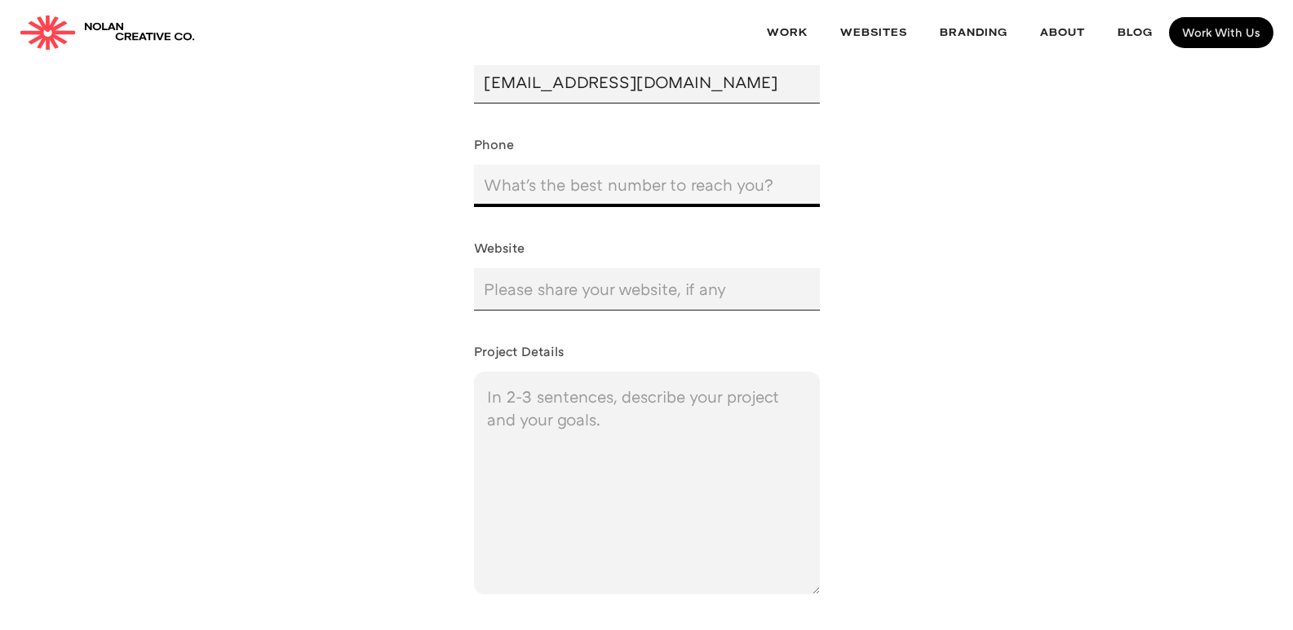
click at [553, 184] on input "Phone" at bounding box center [647, 186] width 346 height 42
type input "4249998252"
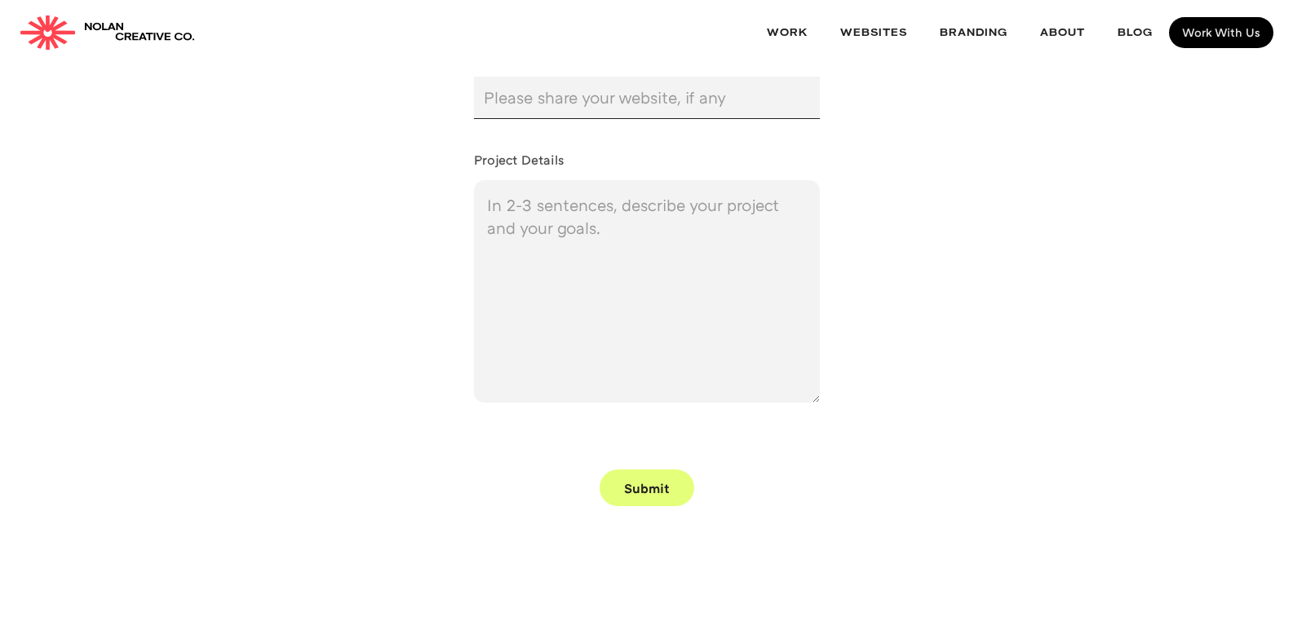
scroll to position [949, 0]
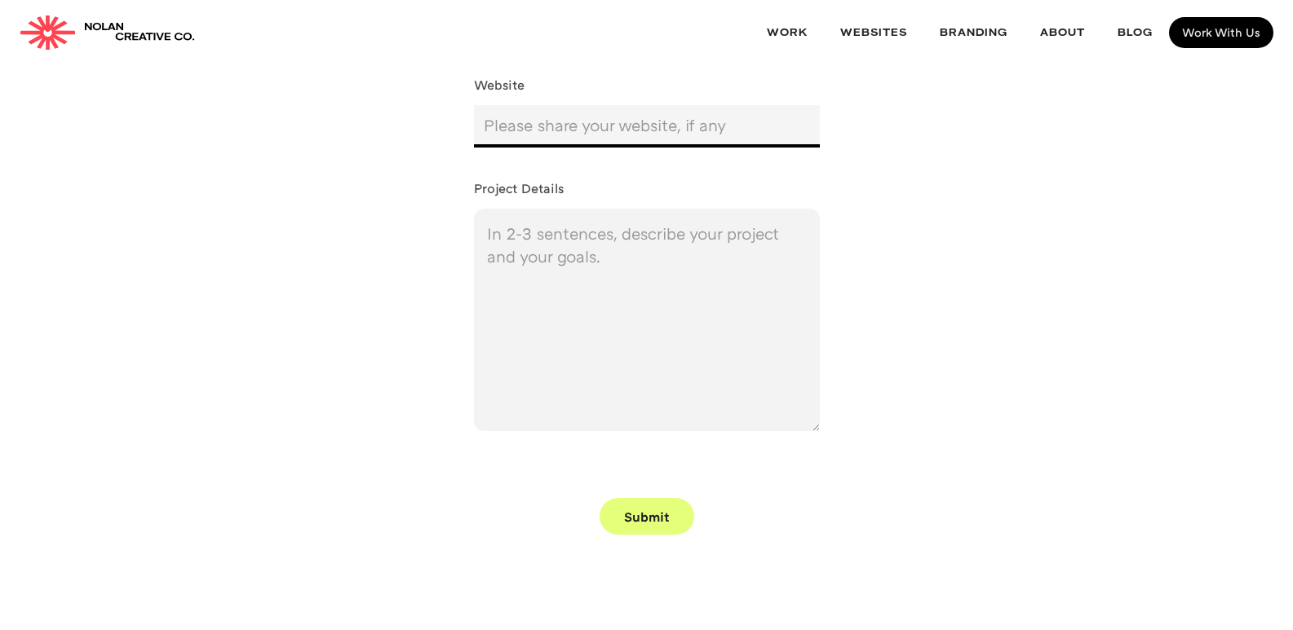
click at [555, 131] on input "Website" at bounding box center [647, 126] width 346 height 42
type input "[URL][DOMAIN_NAME]"
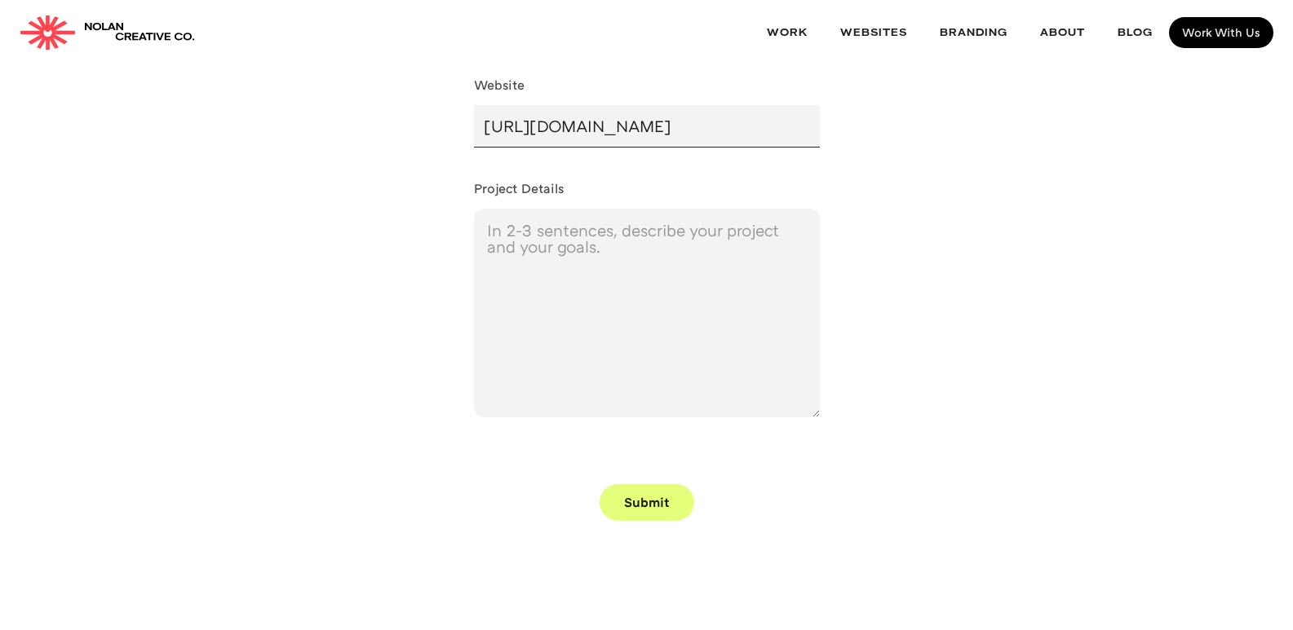
click at [593, 273] on textarea "Project Details" at bounding box center [647, 313] width 346 height 209
paste textarea "Hi [PERSON_NAME], My name is [PERSON_NAME], and I came across [PERSON_NAME] Cre…"
click at [551, 395] on textarea "Hi [PERSON_NAME], My name is [PERSON_NAME], and I came across [PERSON_NAME] Cre…" at bounding box center [647, 313] width 346 height 209
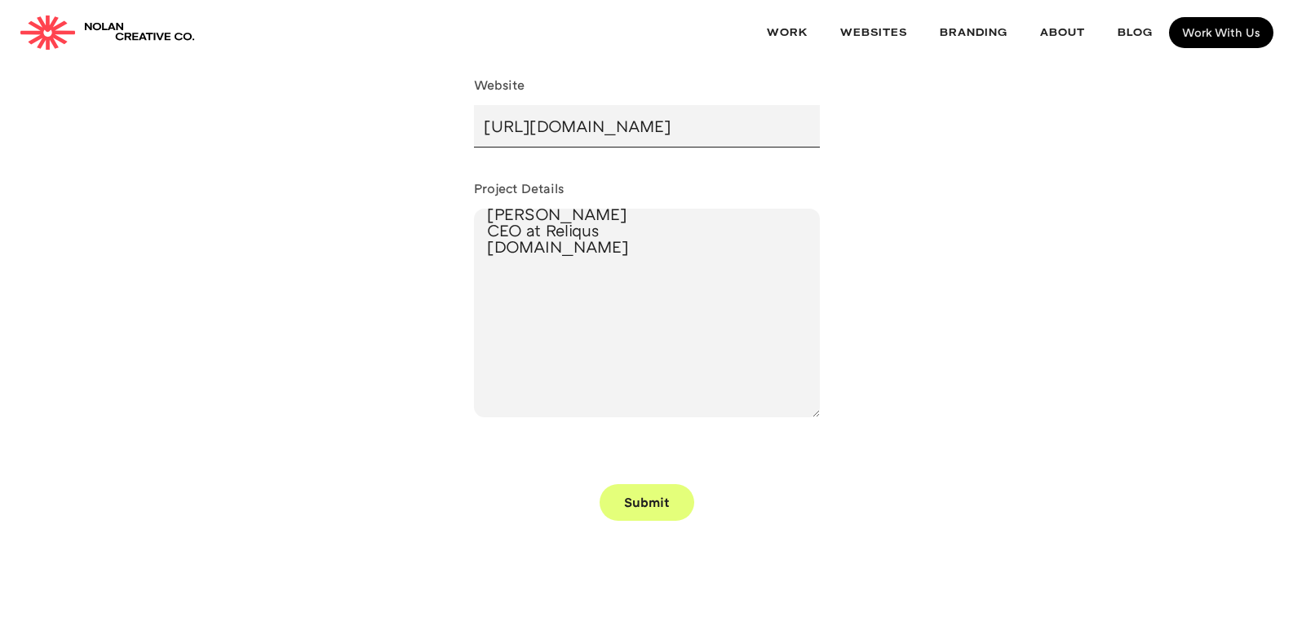
click at [551, 395] on textarea "Hi [PERSON_NAME], My name is [PERSON_NAME], and I came across [PERSON_NAME] Cre…" at bounding box center [647, 313] width 346 height 209
click at [639, 272] on textarea "Hi [PERSON_NAME], My name is [PERSON_NAME], and I came across [PERSON_NAME] Cre…" at bounding box center [647, 313] width 346 height 209
click at [607, 320] on textarea "Hi [PERSON_NAME], My name is [PERSON_NAME], and I came across [PERSON_NAME] Cre…" at bounding box center [647, 313] width 346 height 209
click at [675, 247] on textarea "Hi [PERSON_NAME], My name is [PERSON_NAME], and I came across [PERSON_NAME] Cre…" at bounding box center [647, 313] width 346 height 209
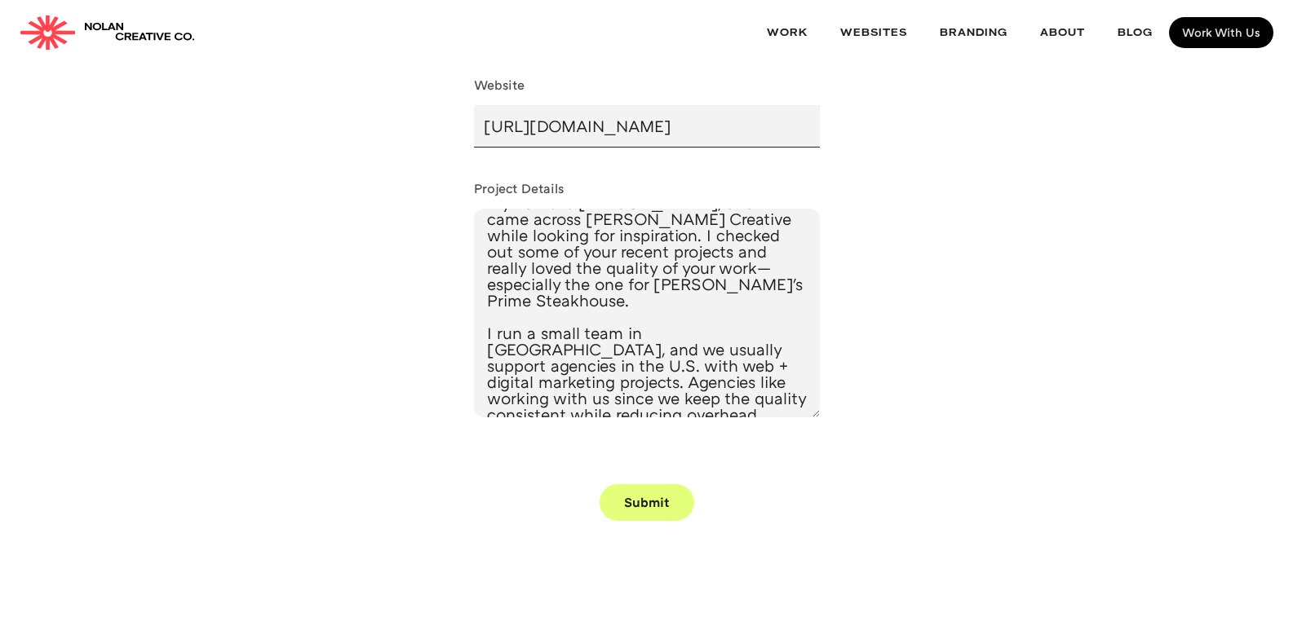
scroll to position [0, 0]
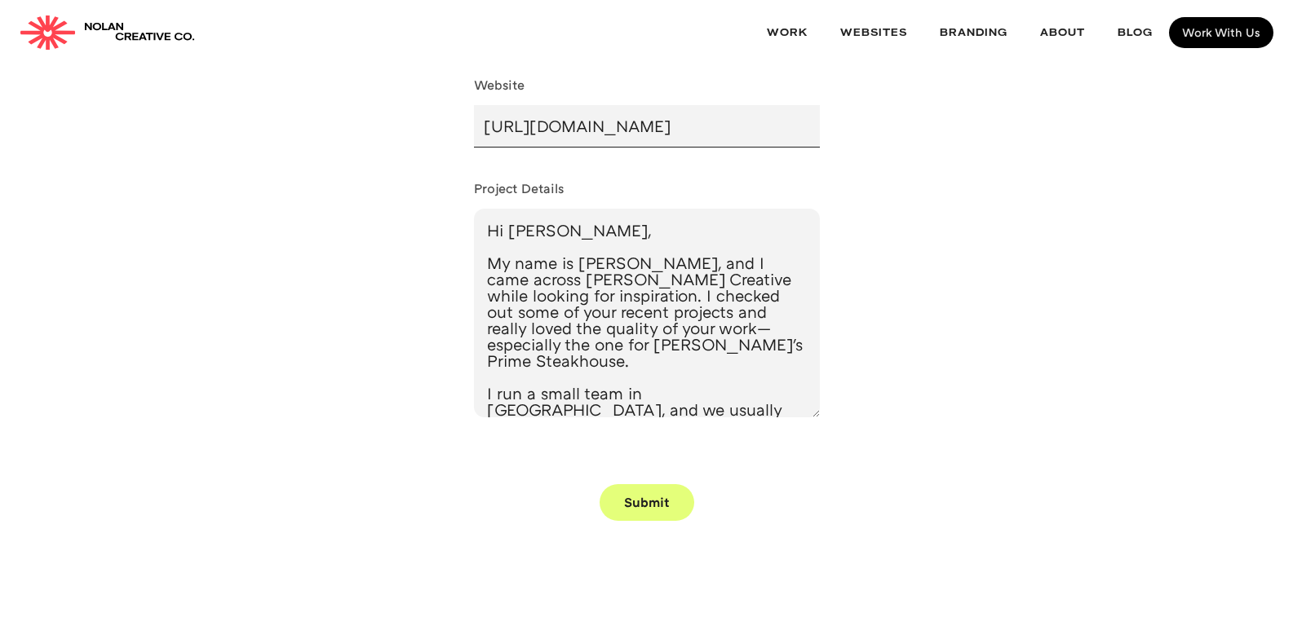
type textarea "Hi [PERSON_NAME], My name is [PERSON_NAME], and I came across [PERSON_NAME] Cre…"
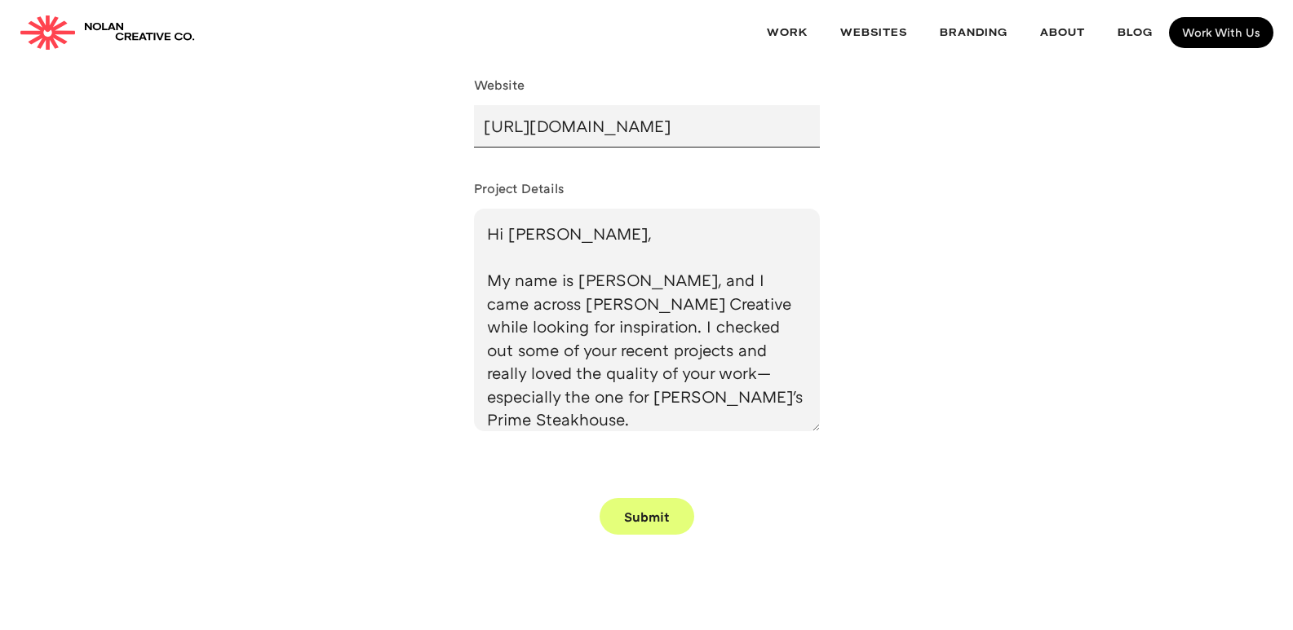
click at [654, 502] on input "Submit" at bounding box center [646, 516] width 95 height 37
type input "Please wait..."
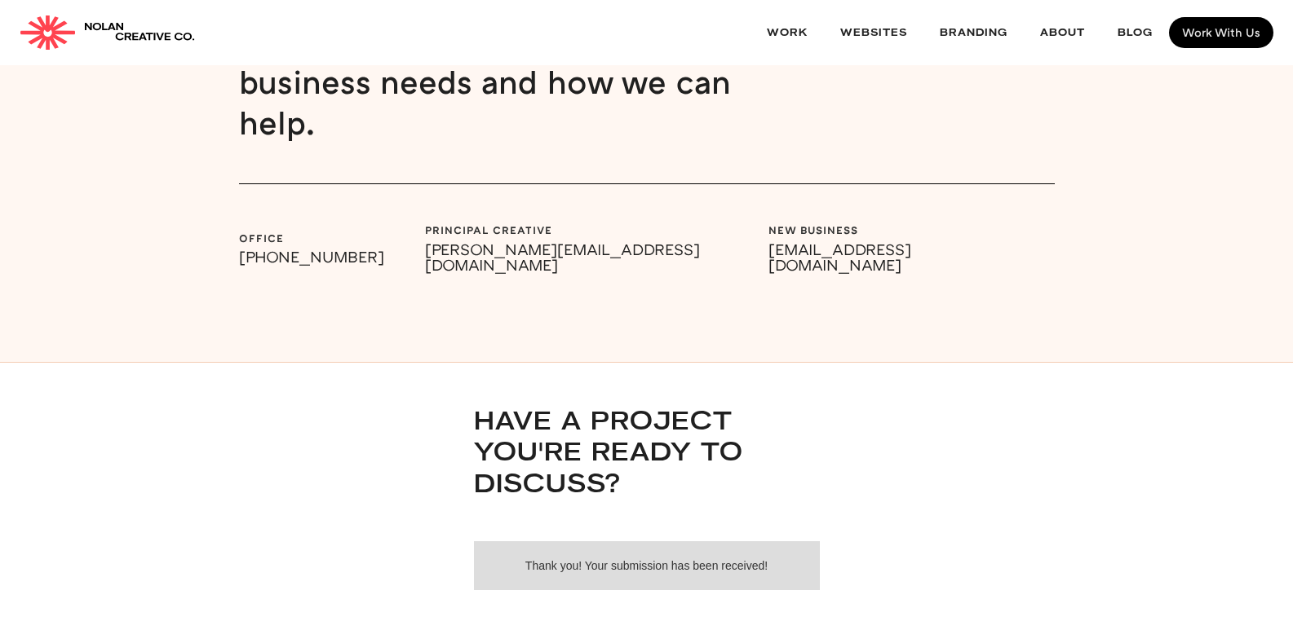
scroll to position [408, 0]
